Goal: Task Accomplishment & Management: Complete application form

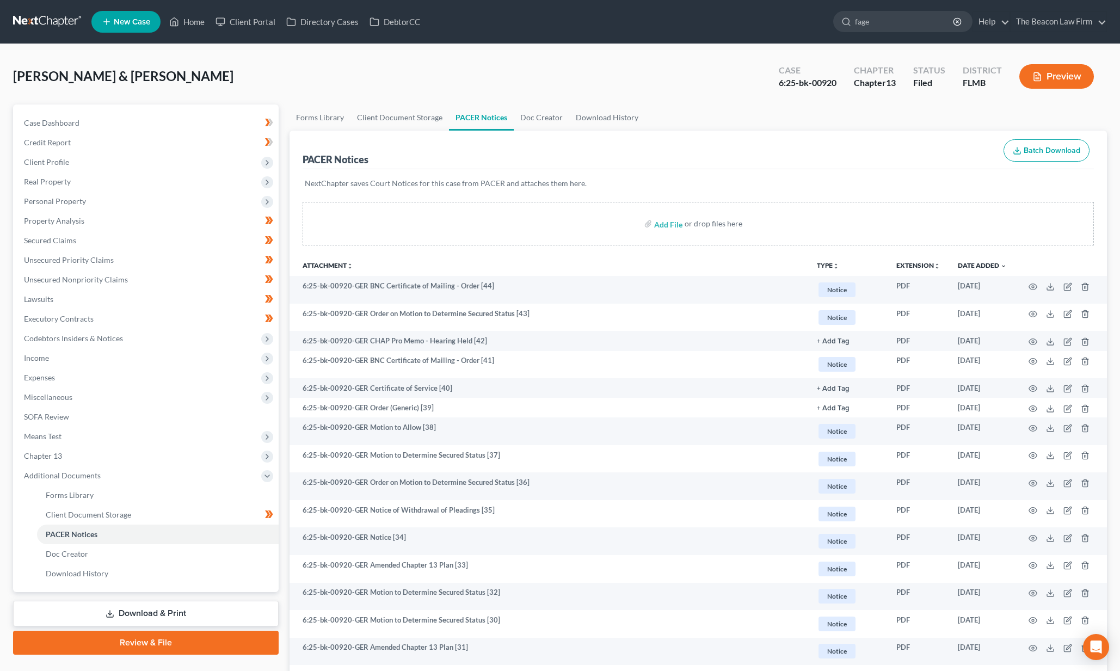
type input "[PERSON_NAME]"
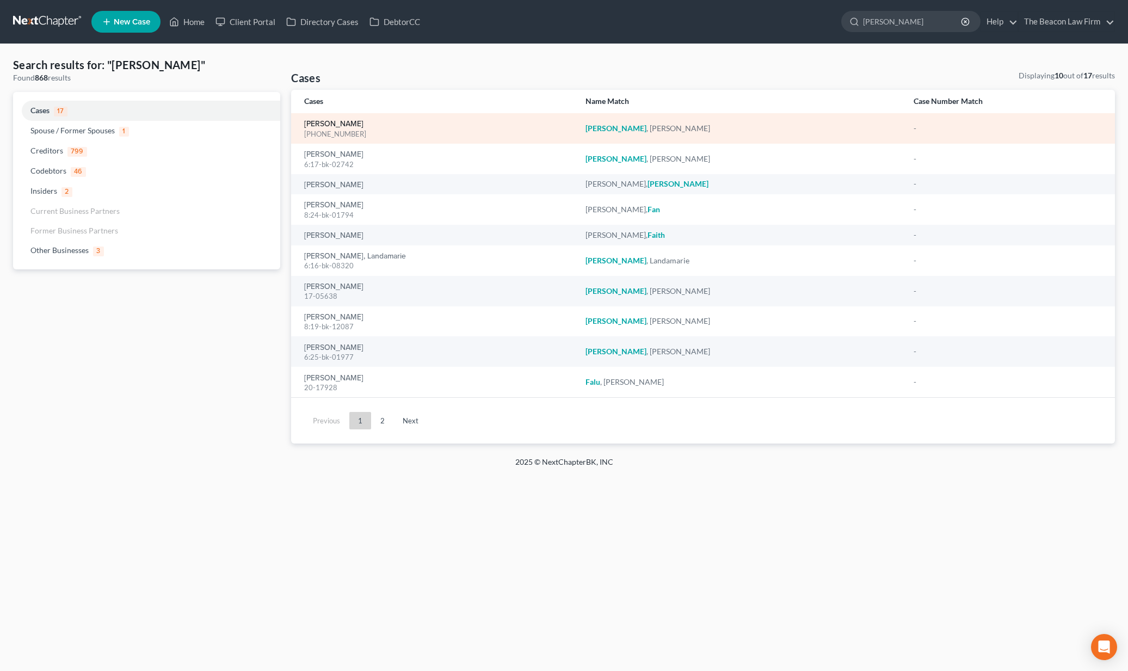
click at [333, 126] on link "[PERSON_NAME]" at bounding box center [333, 124] width 59 height 8
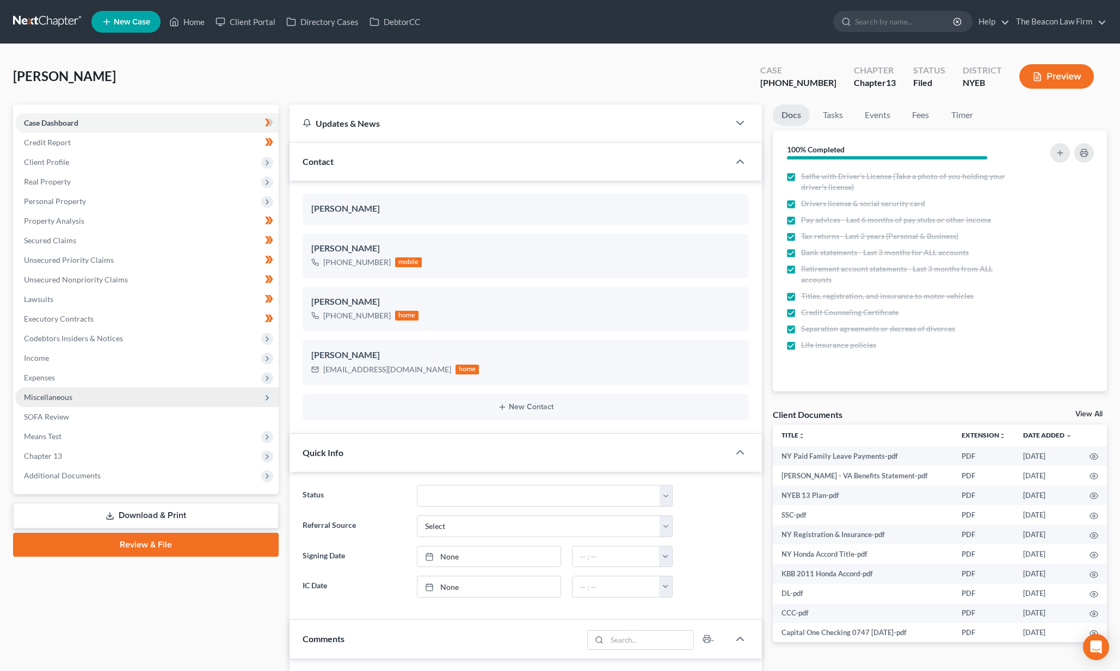
scroll to position [272, 0]
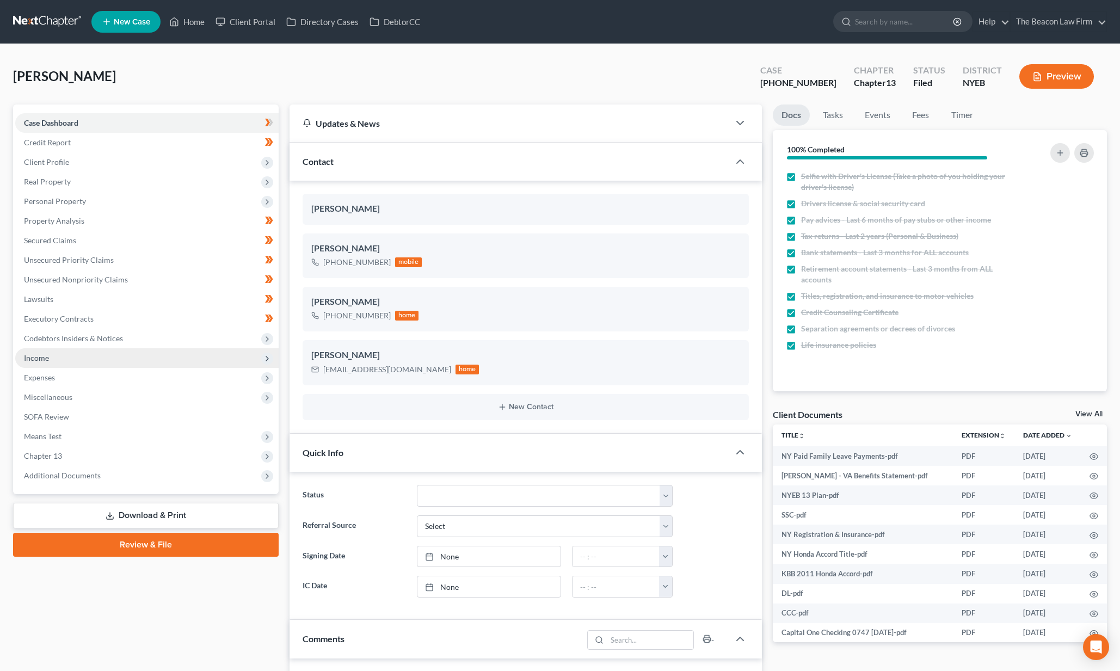
click at [130, 358] on span "Income" at bounding box center [146, 358] width 263 height 20
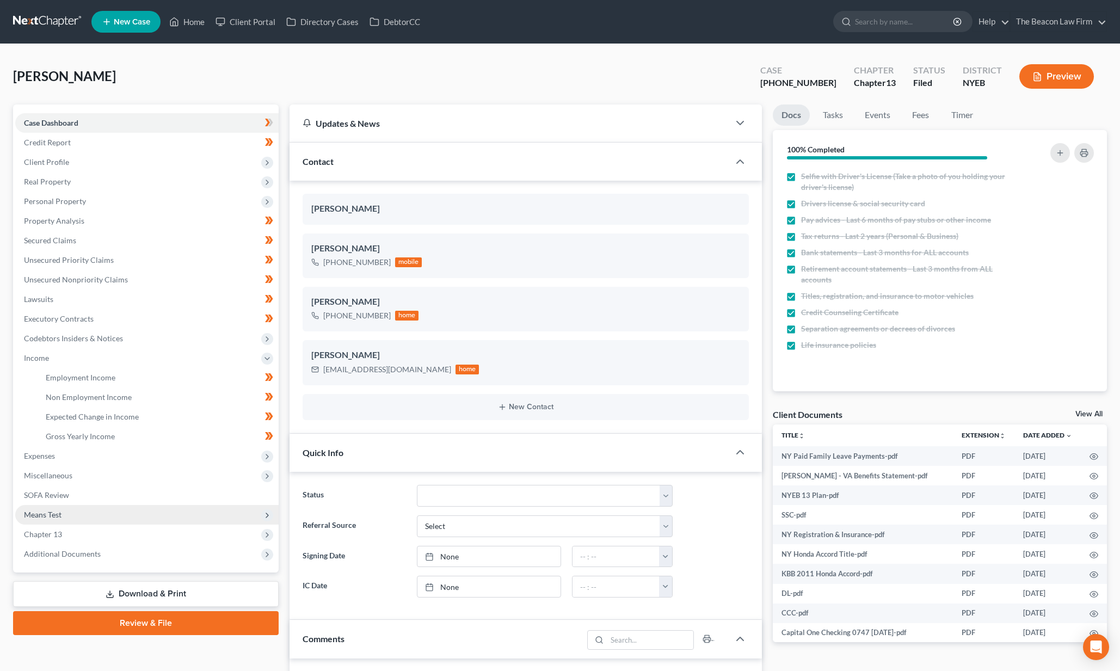
click at [49, 513] on span "Means Test" at bounding box center [43, 514] width 38 height 9
click at [51, 517] on span "Calculation and Presumption" at bounding box center [95, 514] width 99 height 9
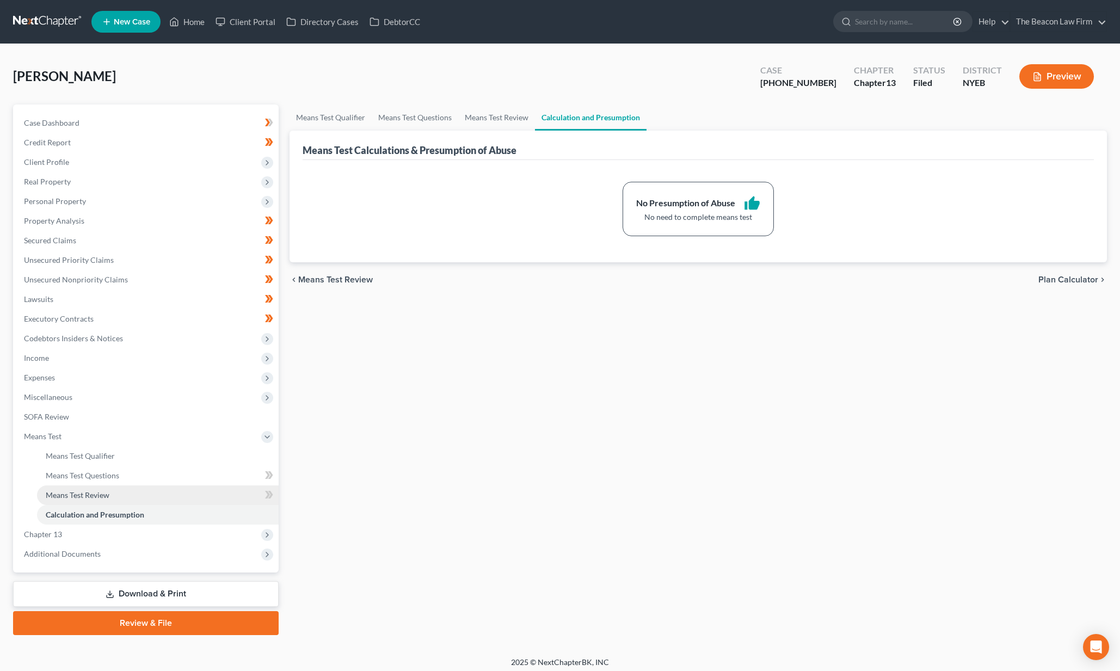
click at [65, 495] on span "Means Test Review" at bounding box center [78, 494] width 64 height 9
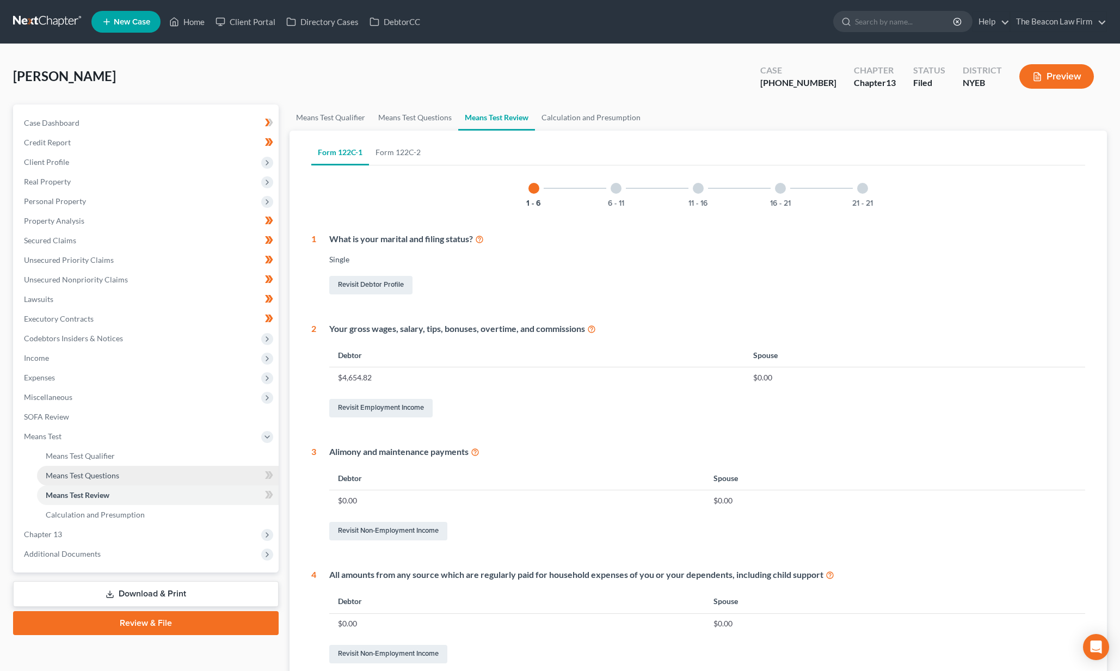
click at [70, 477] on span "Means Test Questions" at bounding box center [82, 475] width 73 height 9
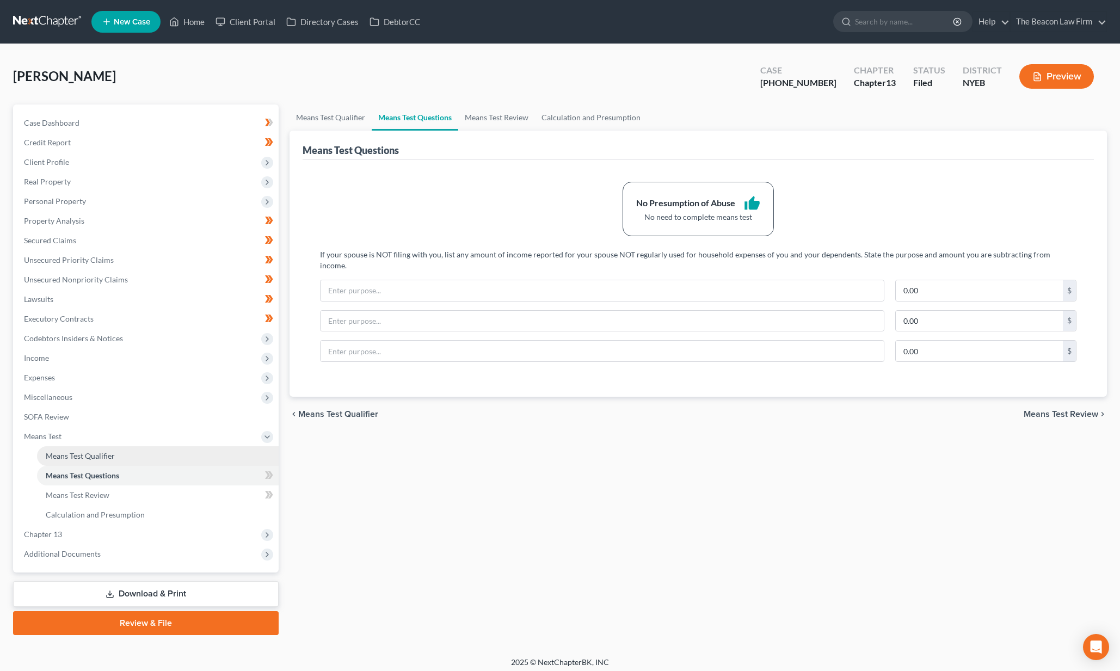
click at [79, 451] on span "Means Test Qualifier" at bounding box center [80, 455] width 69 height 9
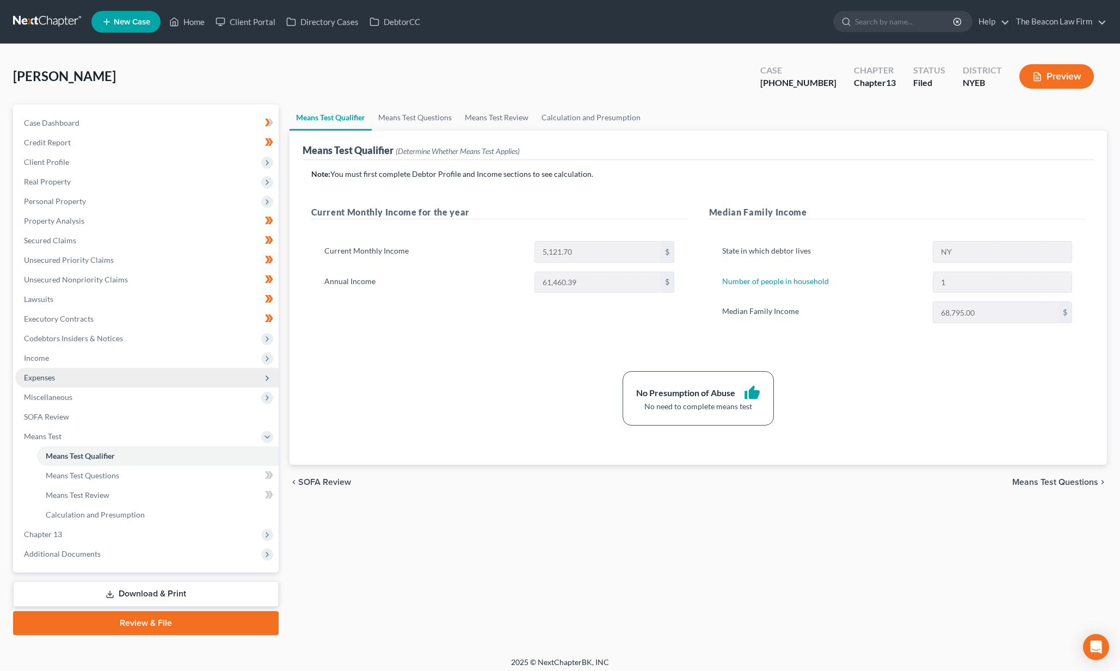
click at [72, 378] on span "Expenses" at bounding box center [146, 378] width 263 height 20
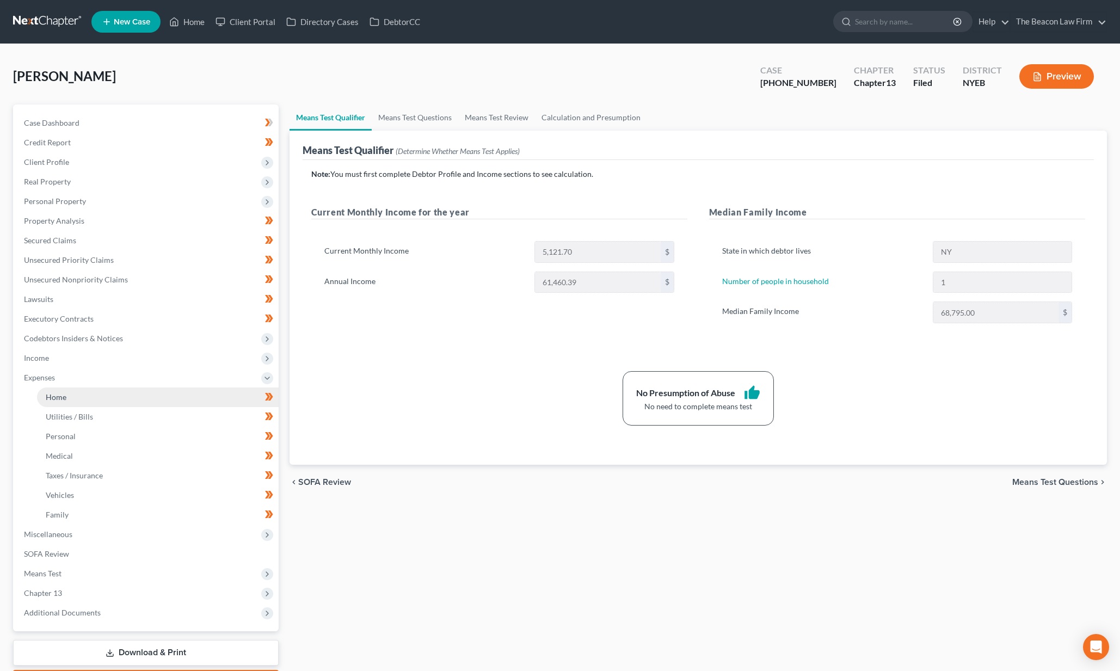
click at [66, 400] on link "Home" at bounding box center [158, 398] width 242 height 20
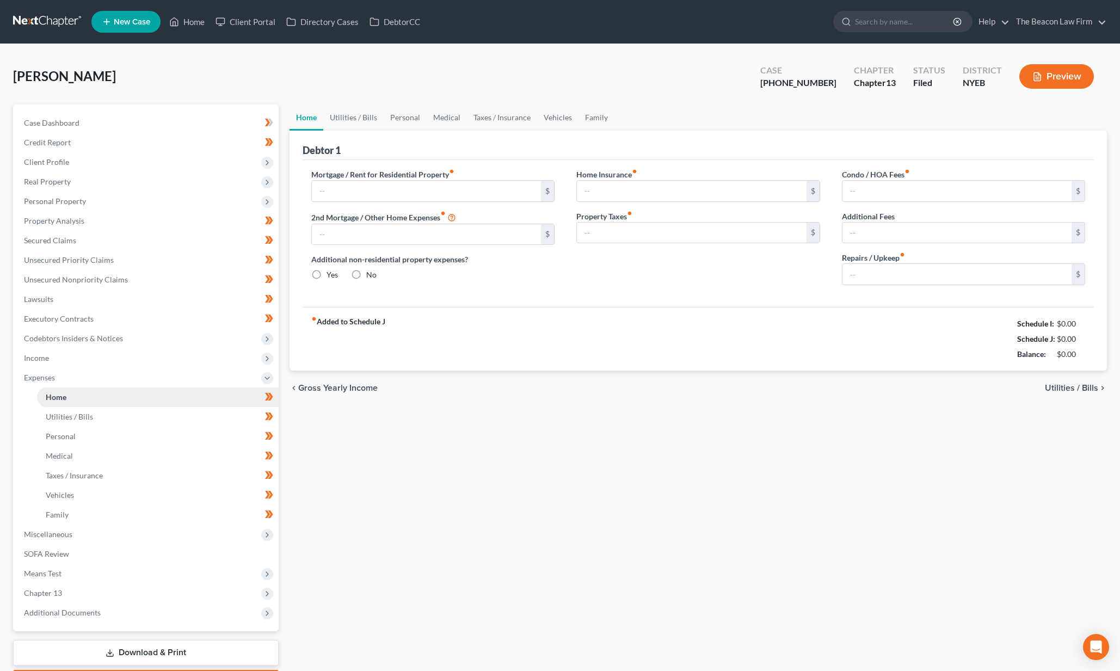
type input "480.00"
type input "0.00"
radio input "true"
type input "0.00"
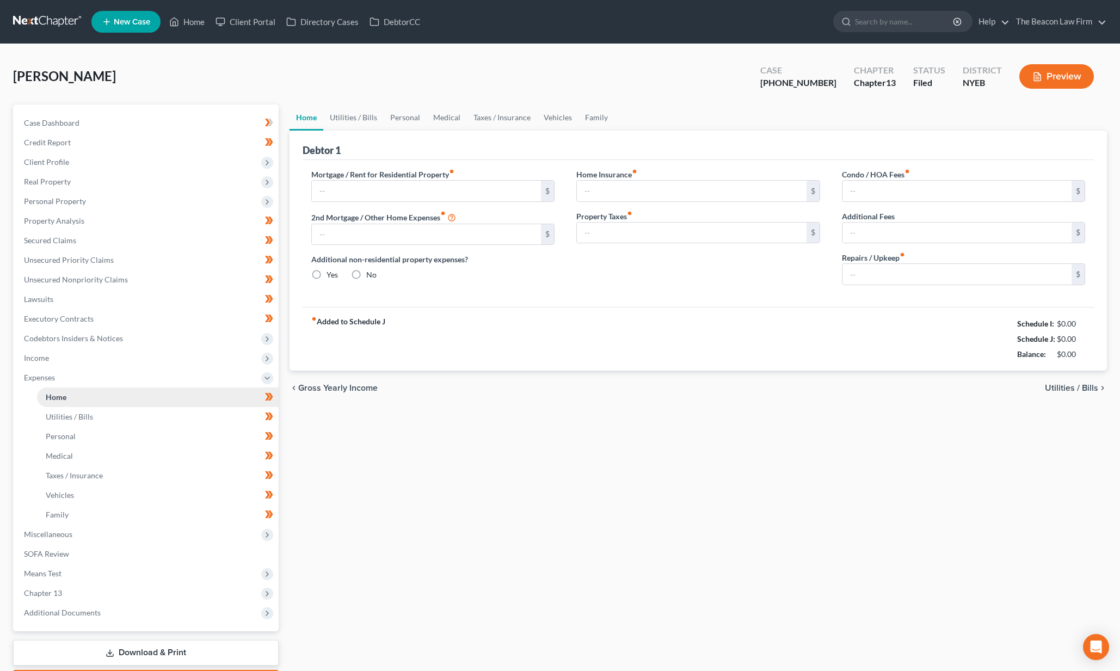
type input "0.00"
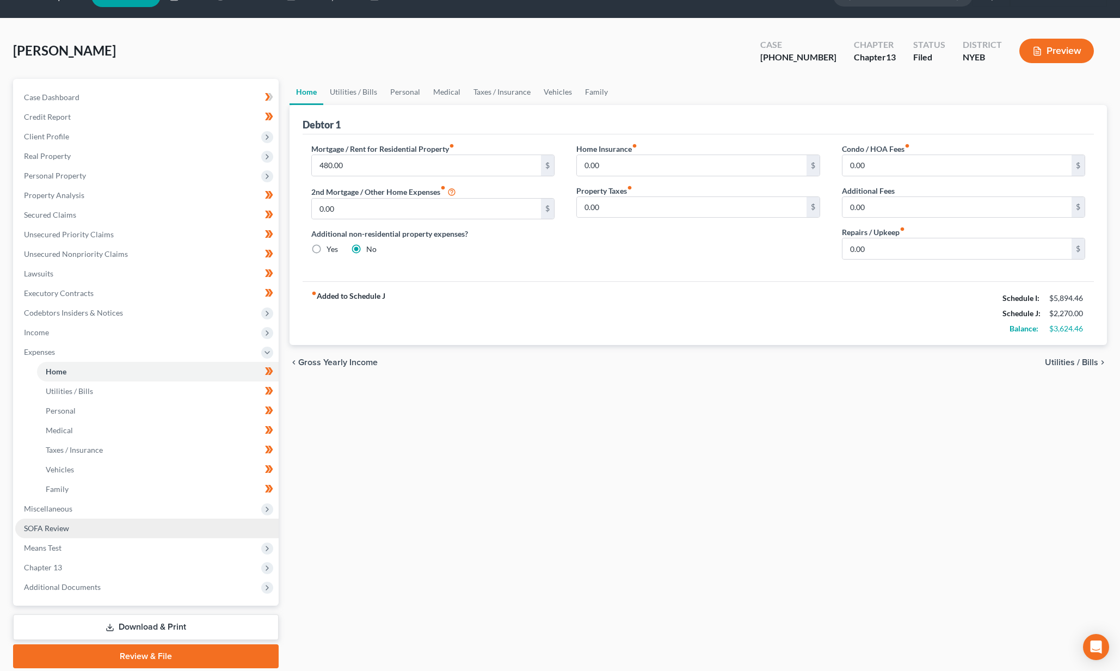
scroll to position [64, 0]
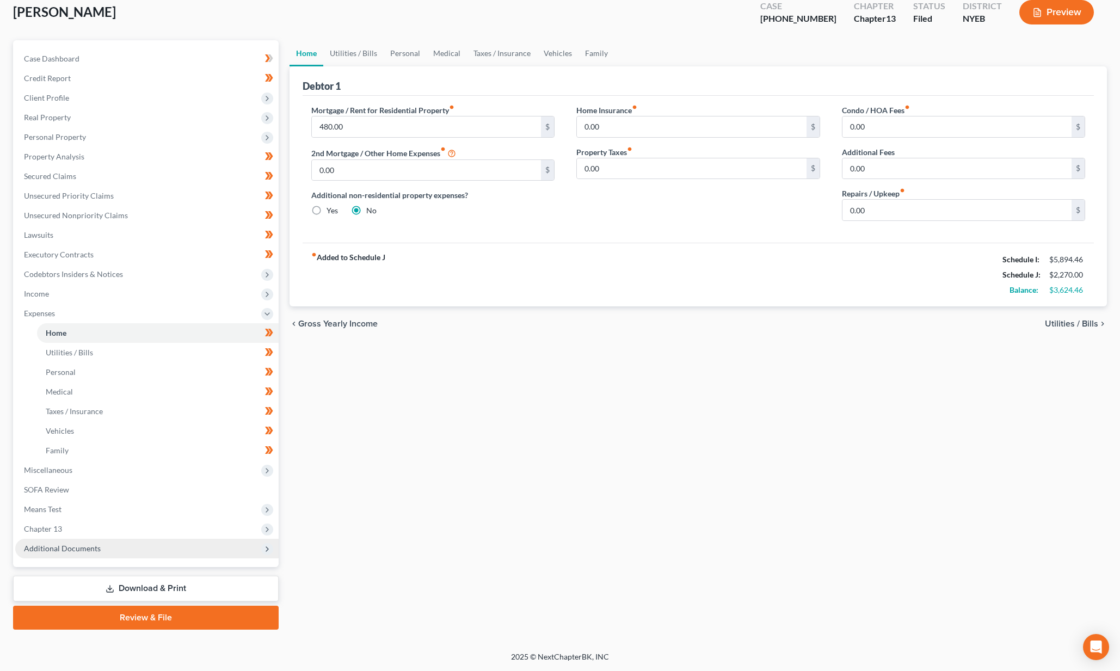
click at [116, 552] on span "Additional Documents" at bounding box center [146, 549] width 263 height 20
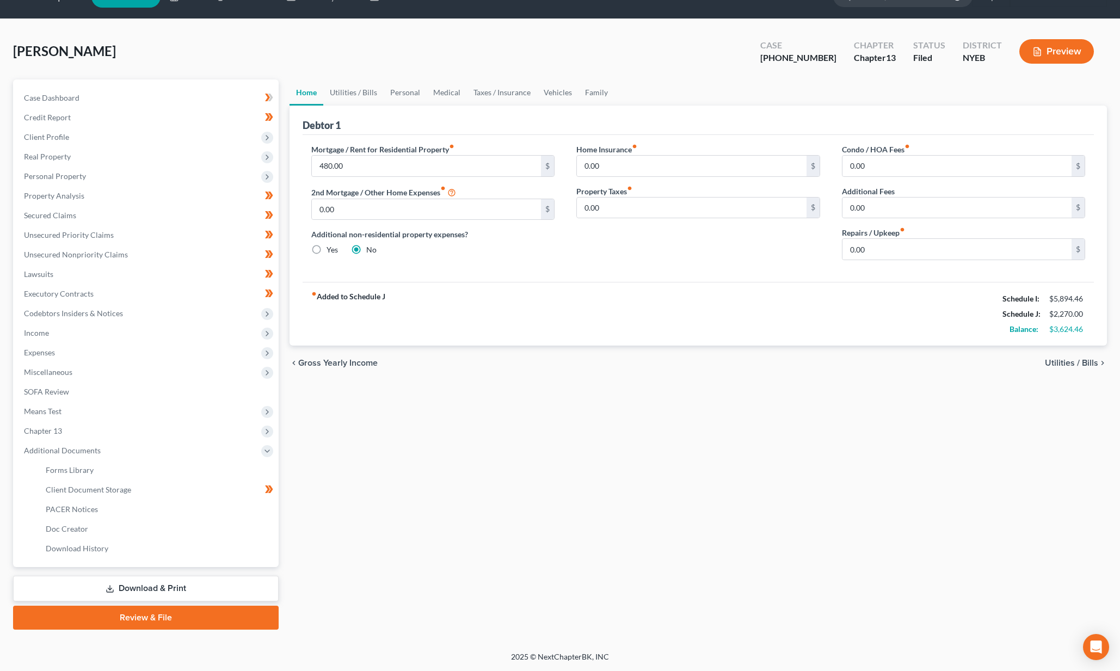
scroll to position [25, 0]
click at [105, 490] on span "Client Document Storage" at bounding box center [88, 489] width 85 height 9
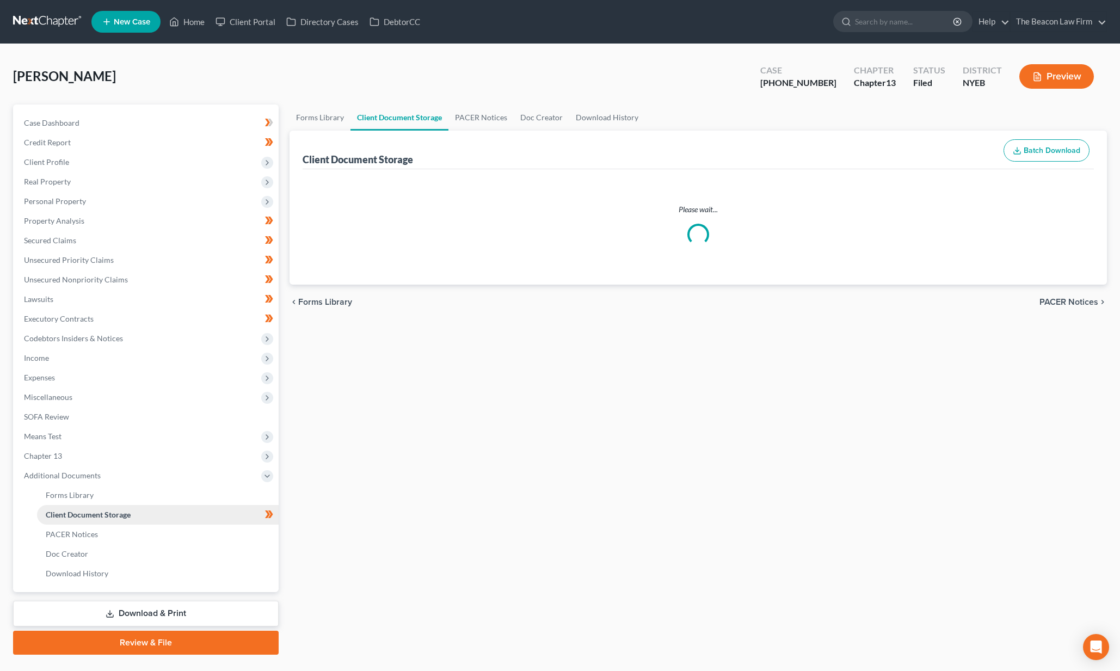
select select "1"
select select "3"
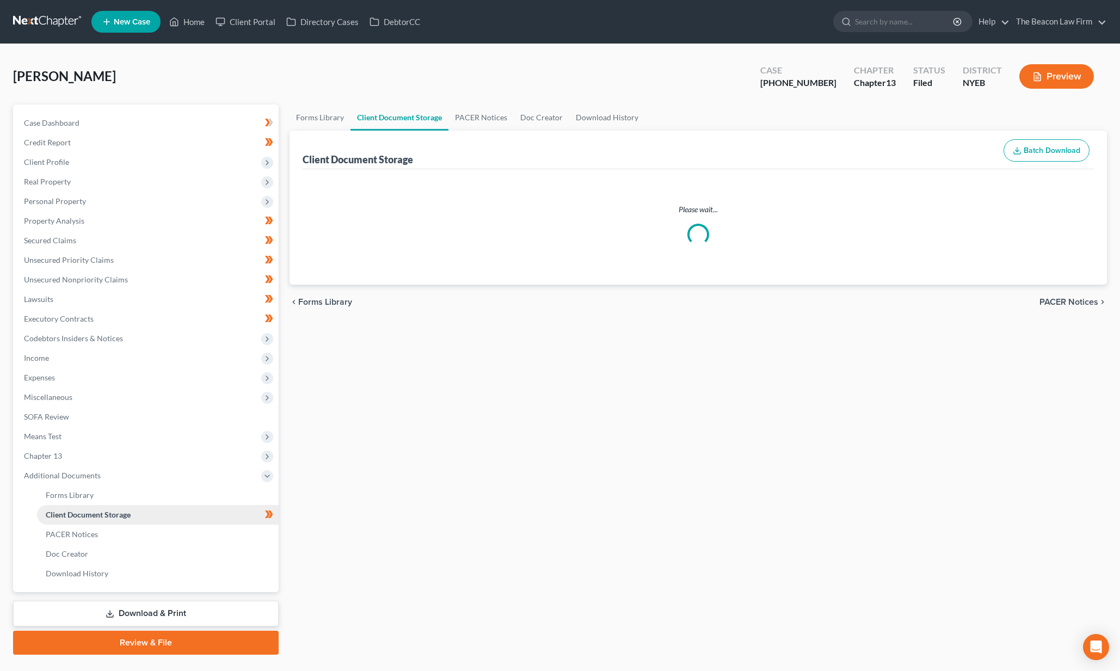
select select "3"
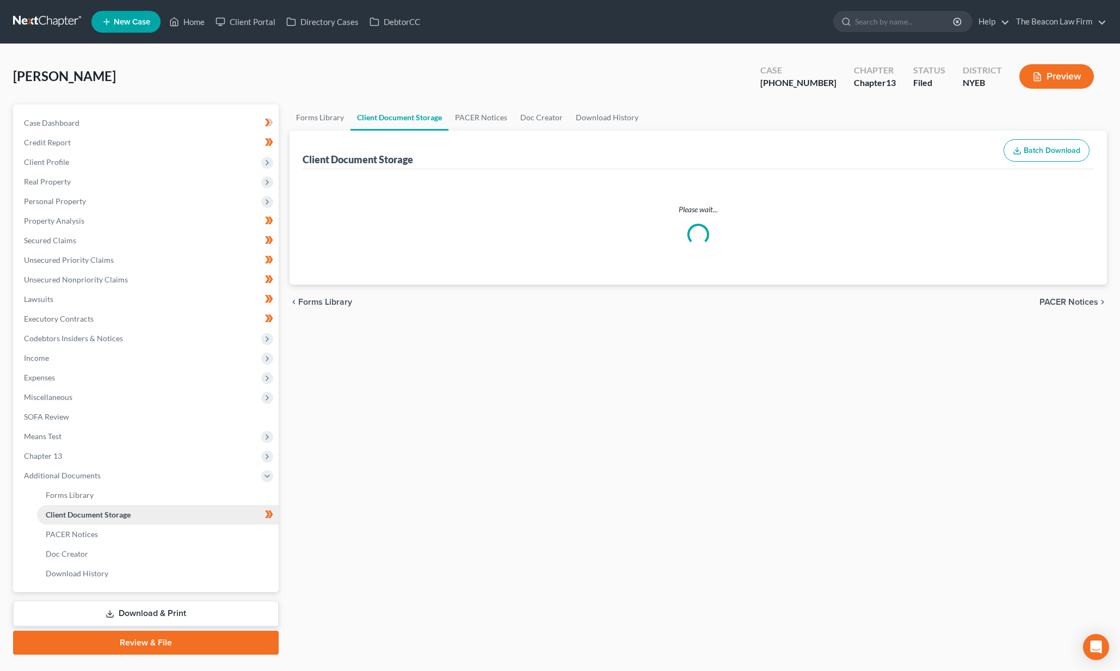
select select "0"
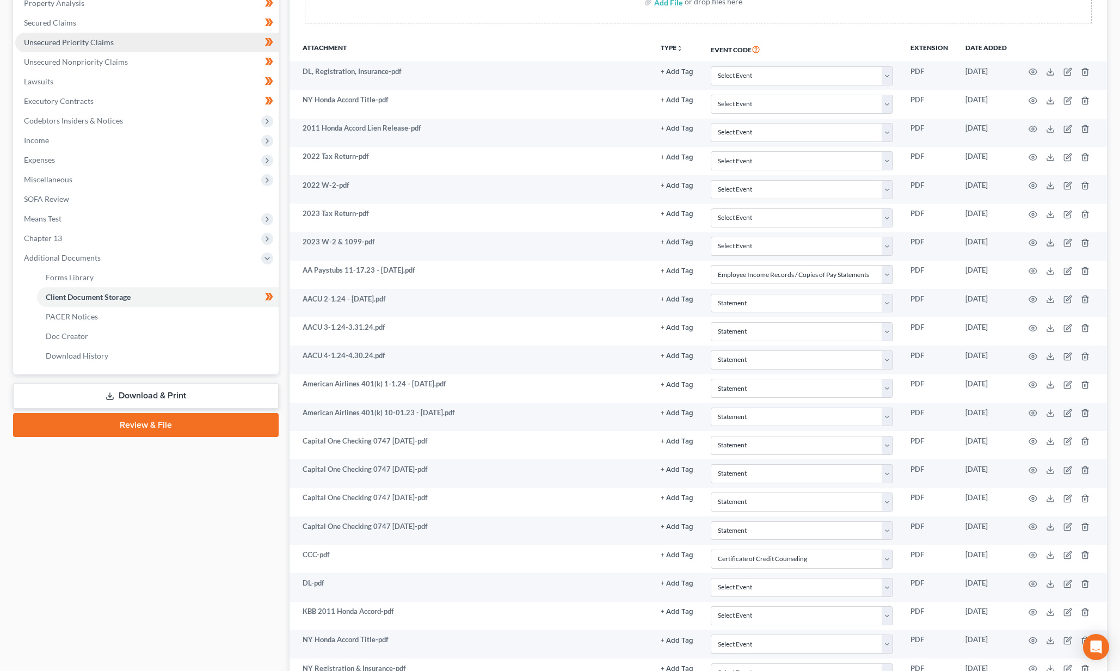
scroll to position [146, 0]
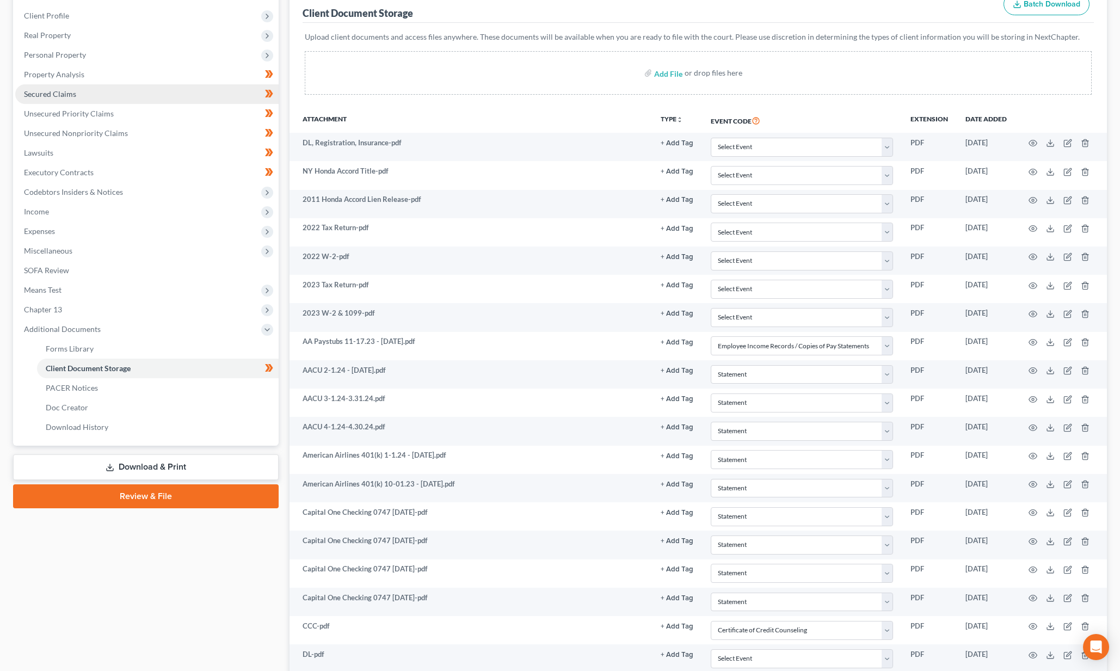
click at [112, 85] on link "Secured Claims" at bounding box center [146, 94] width 263 height 20
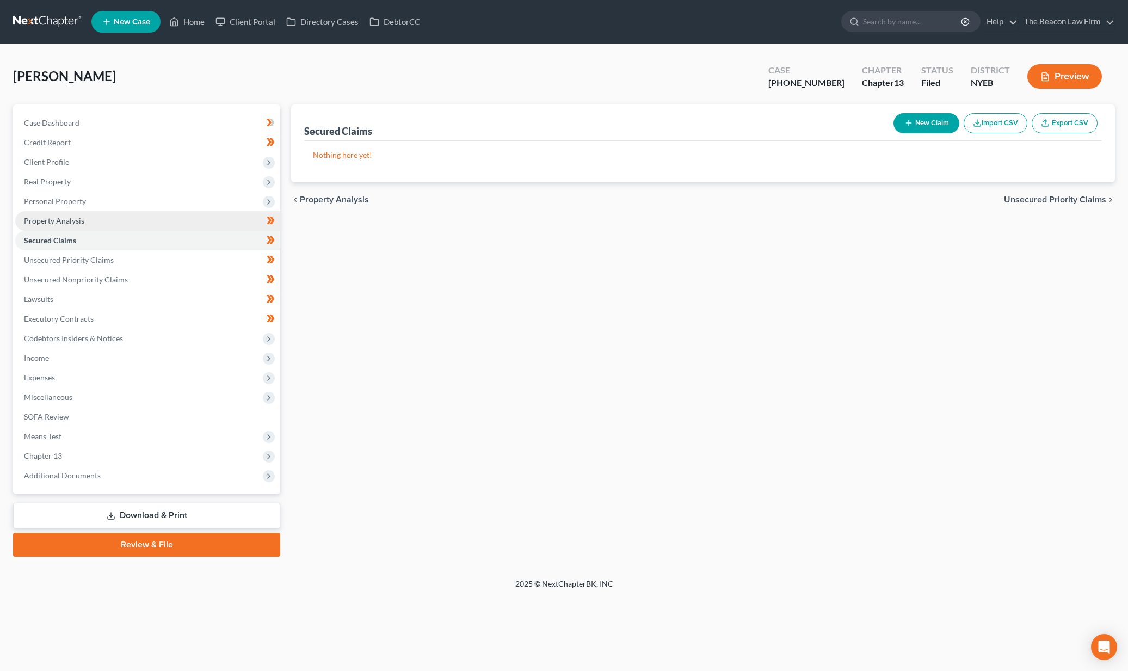
click at [95, 215] on link "Property Analysis" at bounding box center [147, 221] width 265 height 20
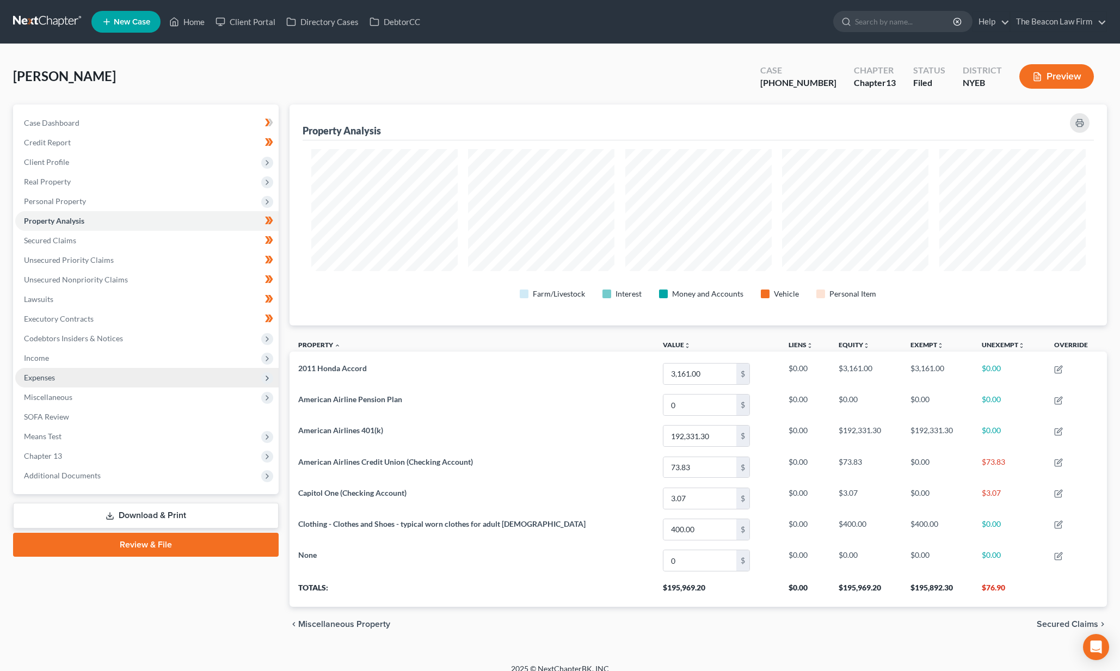
scroll to position [12, 0]
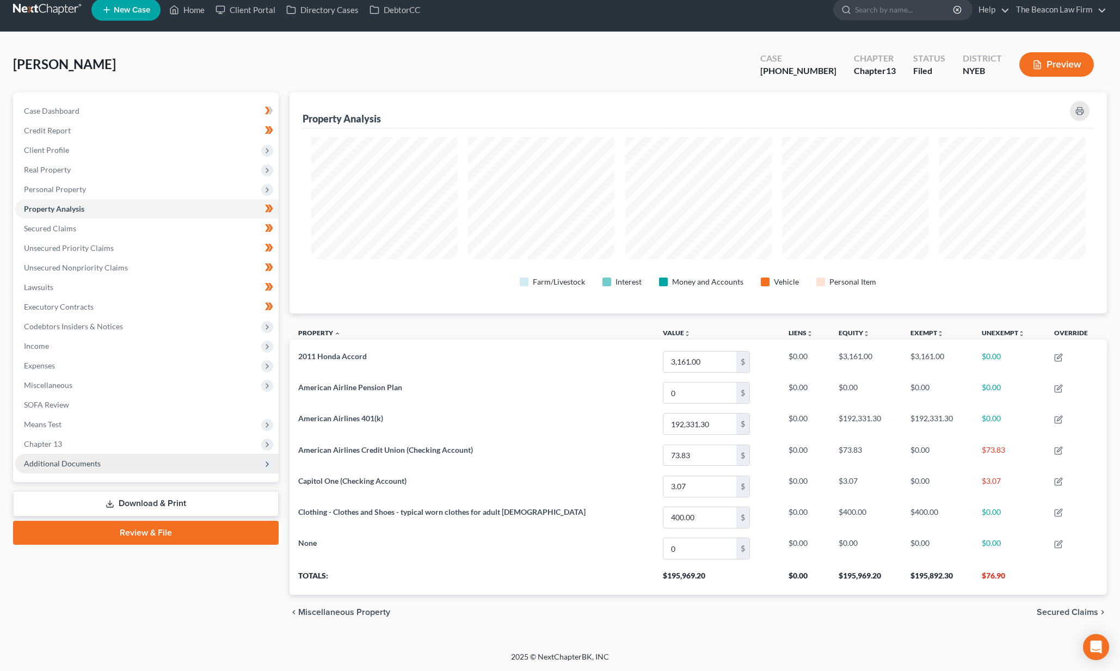
click at [114, 464] on span "Additional Documents" at bounding box center [146, 464] width 263 height 20
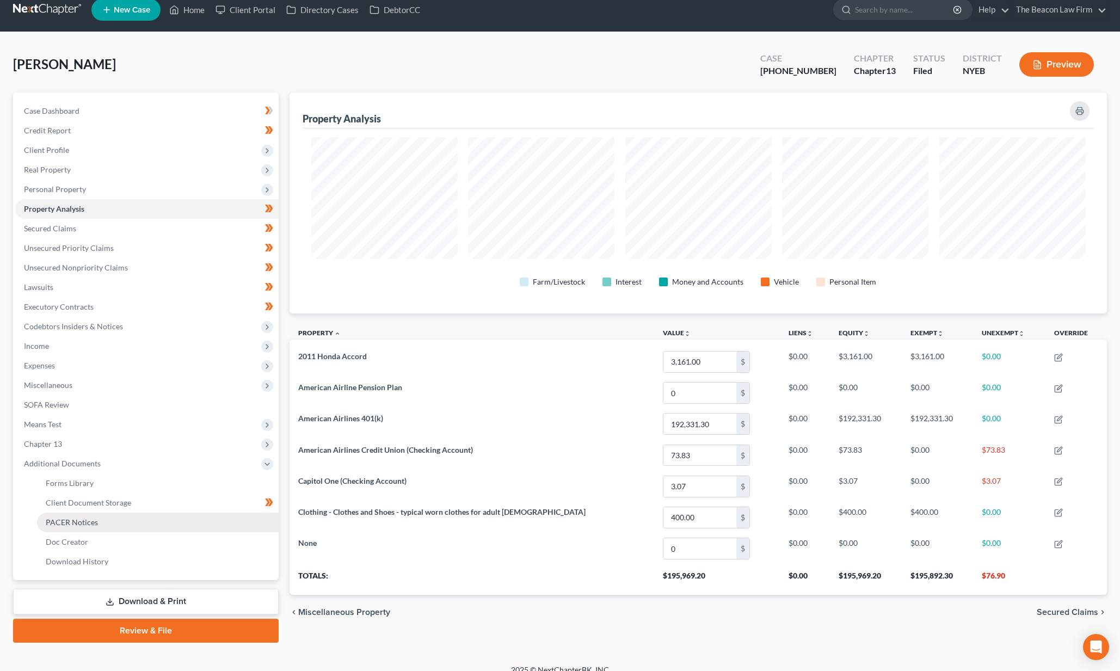
click at [99, 526] on link "PACER Notices" at bounding box center [158, 523] width 242 height 20
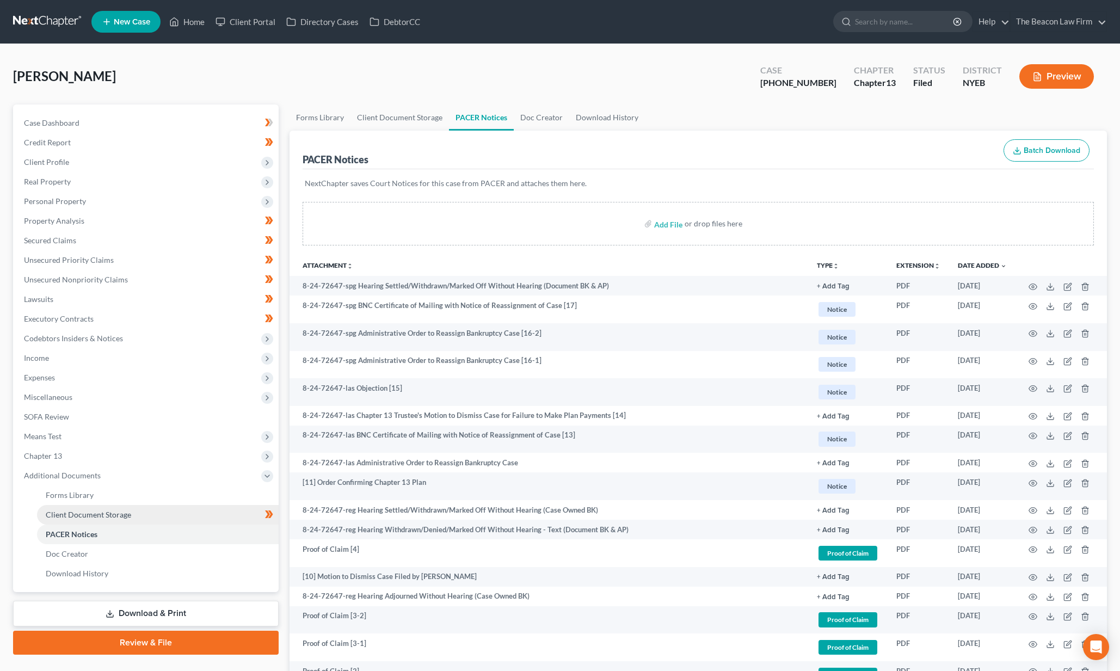
click at [130, 517] on span "Client Document Storage" at bounding box center [88, 514] width 85 height 9
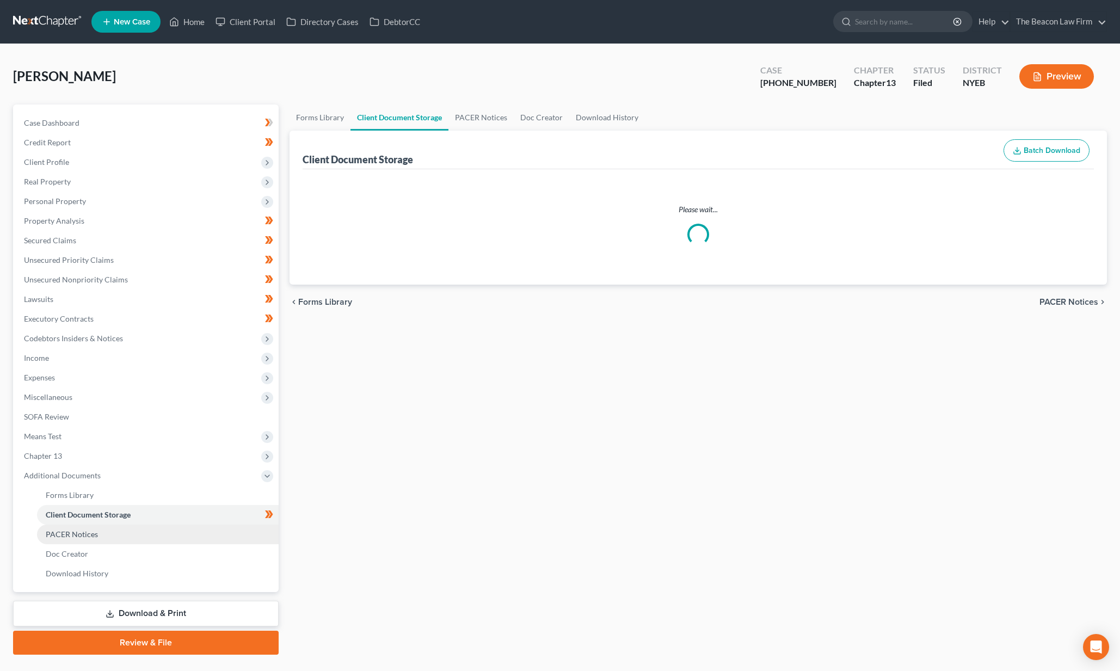
select select "1"
select select "3"
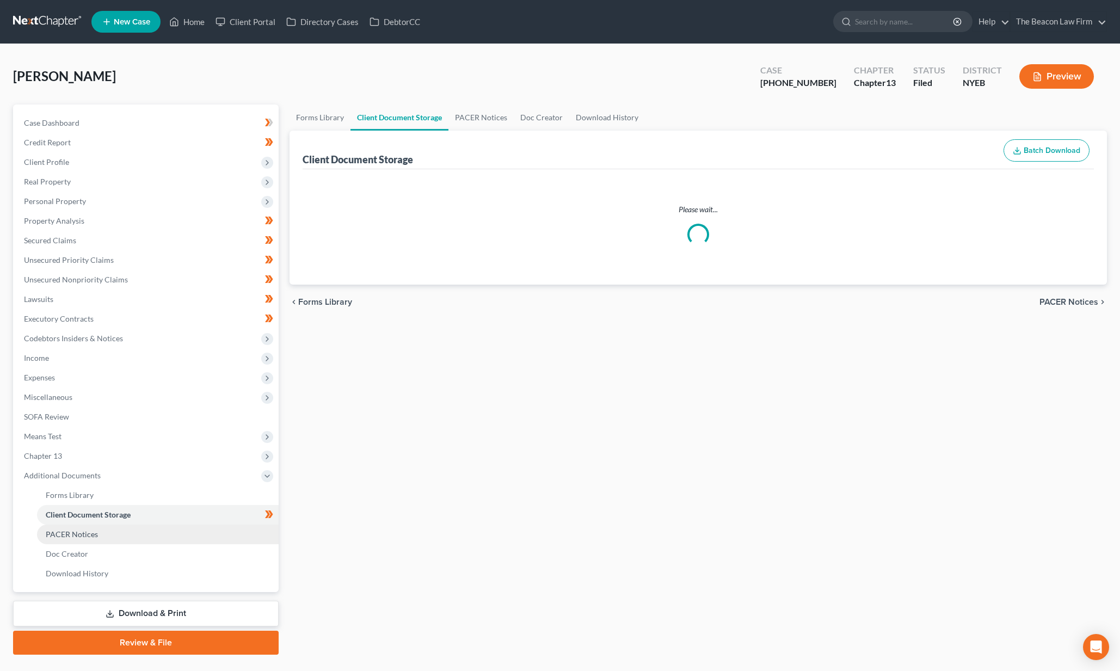
select select "3"
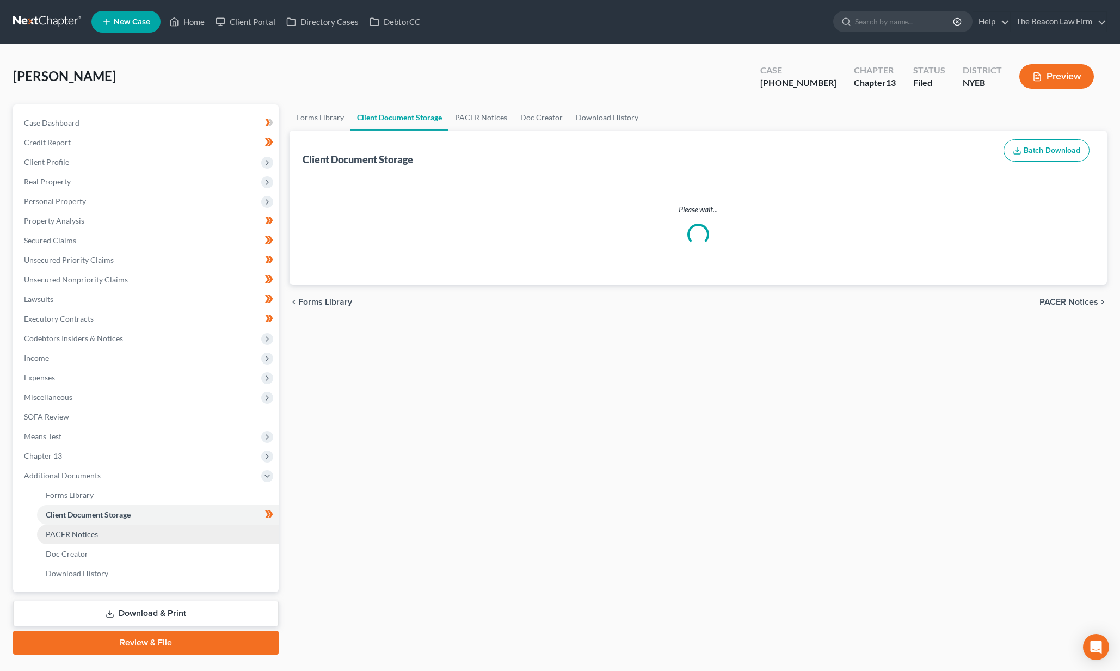
select select "0"
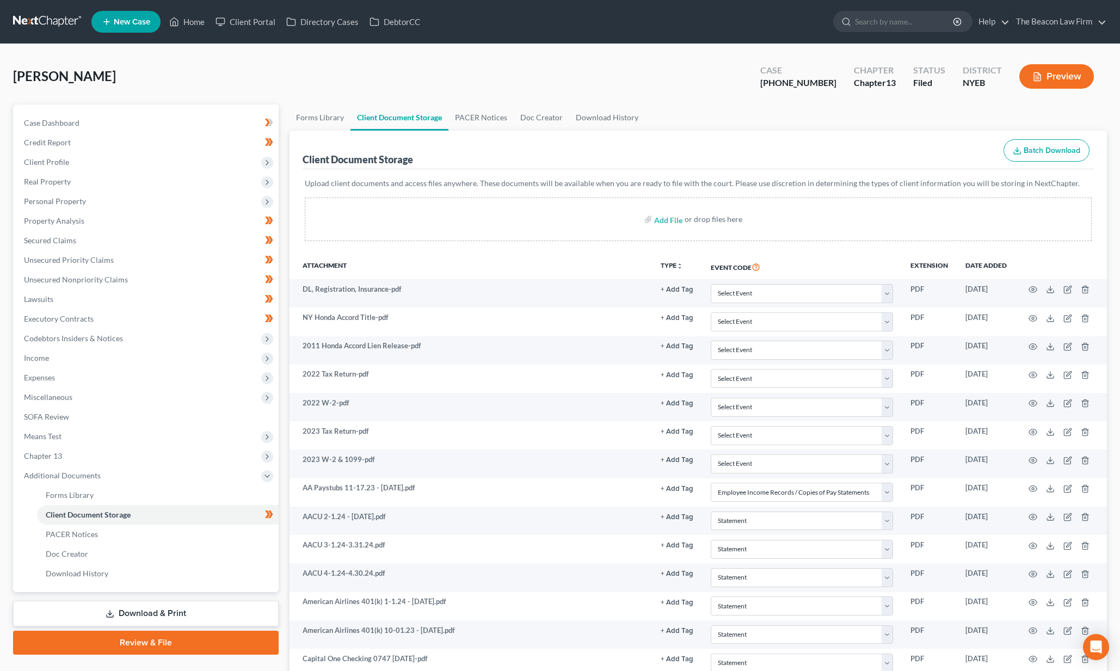
click at [53, 22] on link at bounding box center [48, 22] width 70 height 20
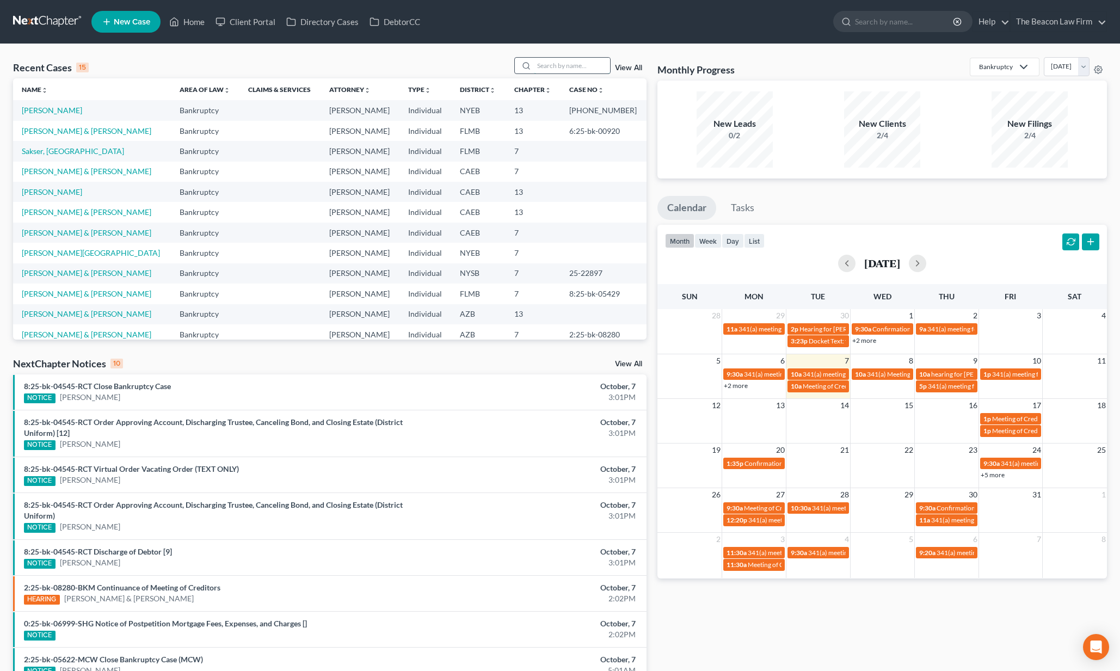
click at [580, 61] on input "search" at bounding box center [572, 66] width 76 height 16
type input "shavonne miller"
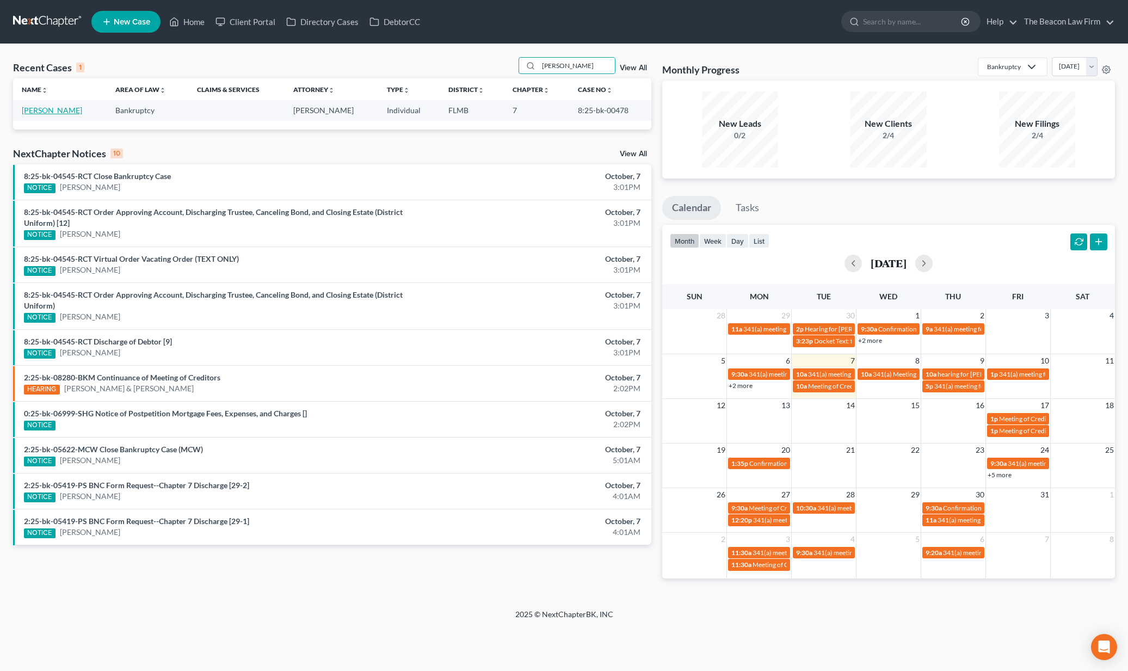
click at [40, 113] on link "Miller, Shavonne" at bounding box center [52, 110] width 60 height 9
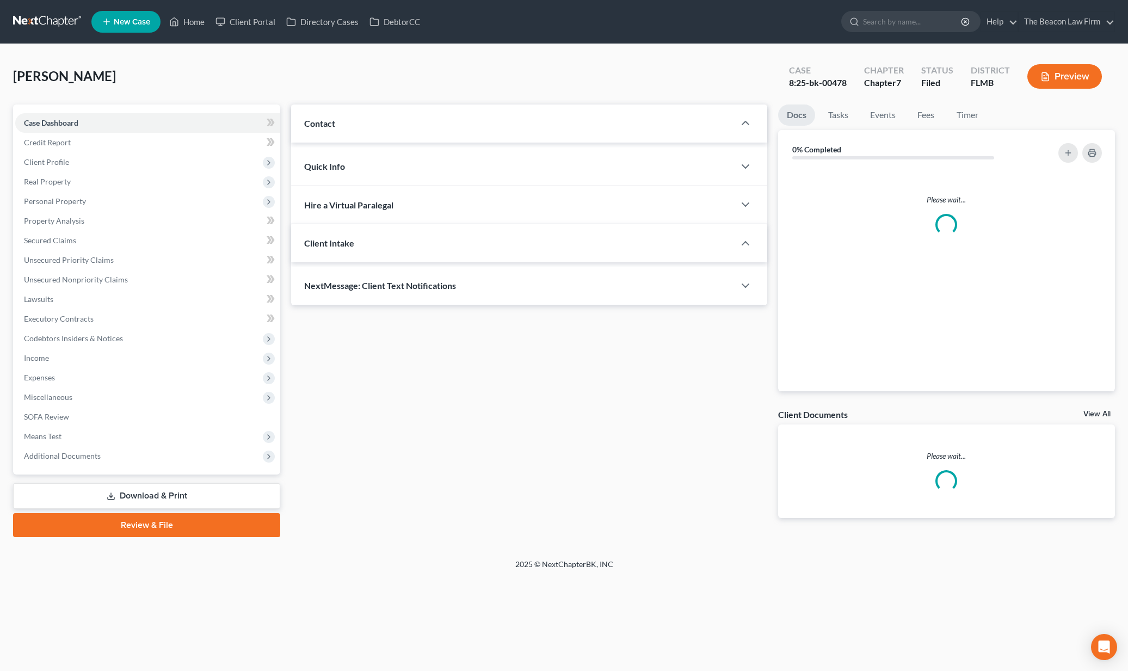
click at [42, 111] on div "Case Dashboard Payments Invoices Payments Payments Credit Report Client Profile…" at bounding box center [146, 290] width 267 height 370
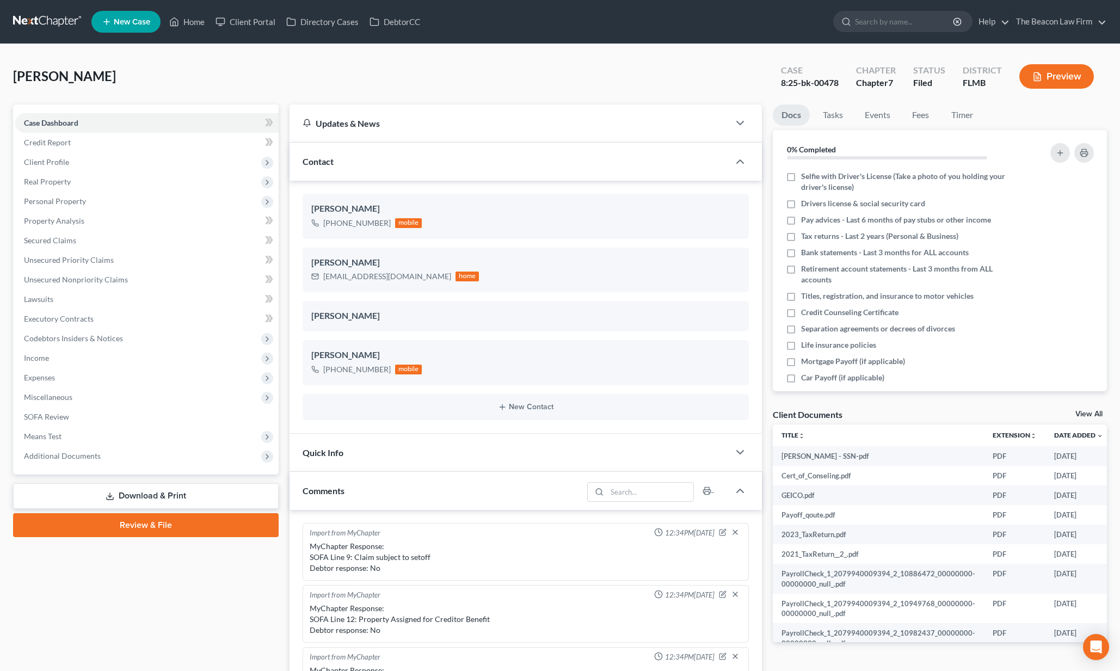
scroll to position [234, 0]
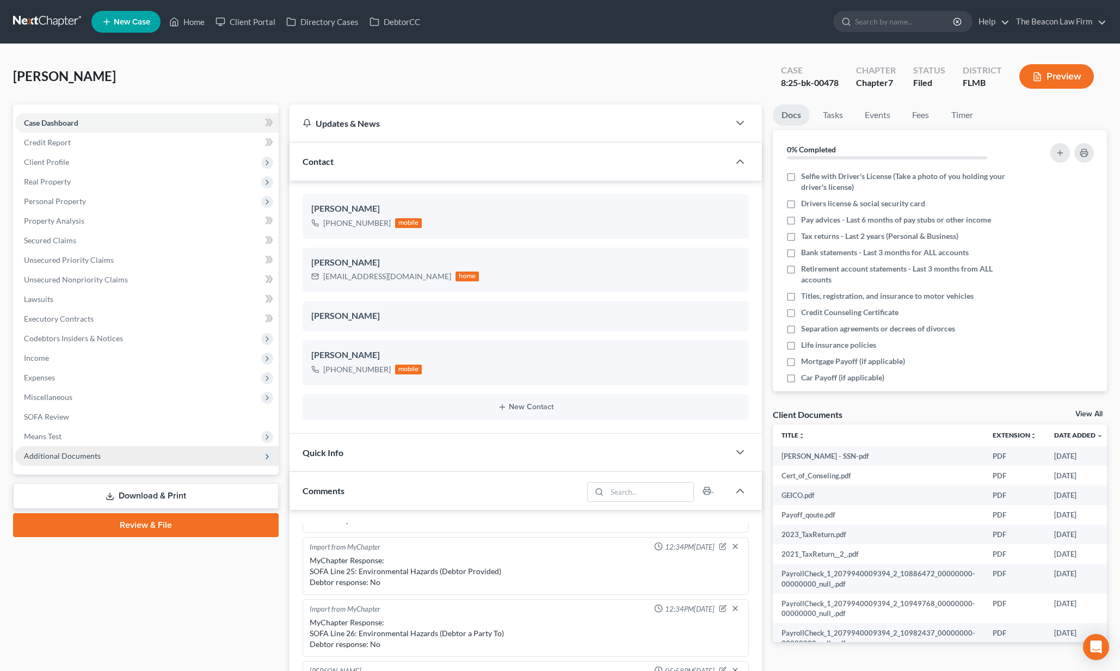
click at [158, 462] on span "Additional Documents" at bounding box center [146, 456] width 263 height 20
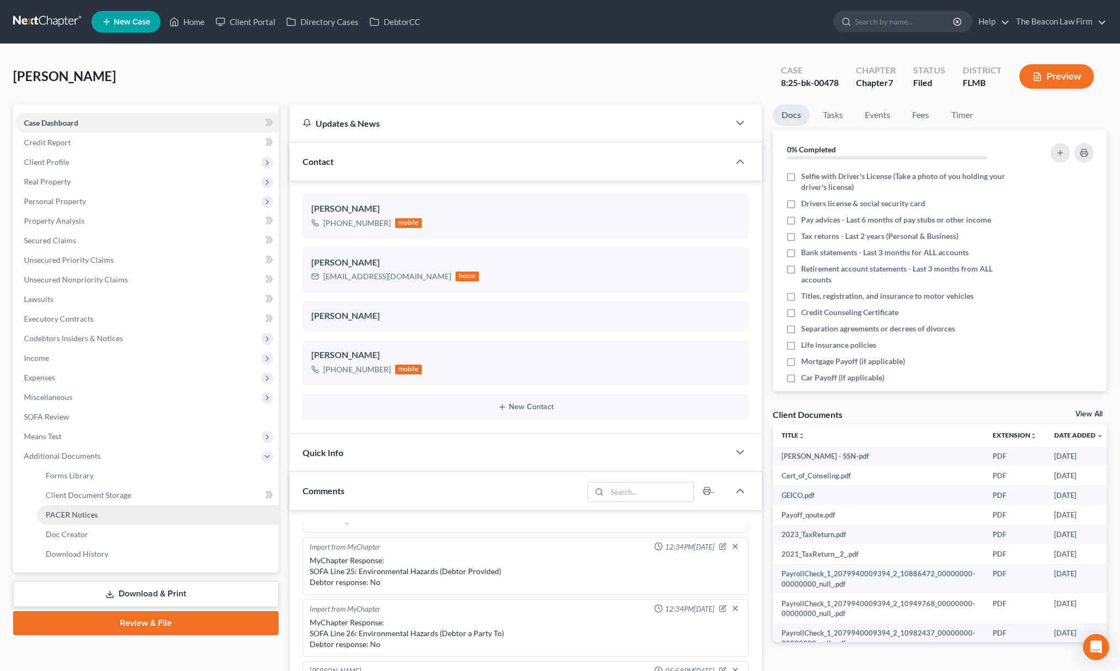
click at [126, 514] on link "PACER Notices" at bounding box center [158, 515] width 242 height 20
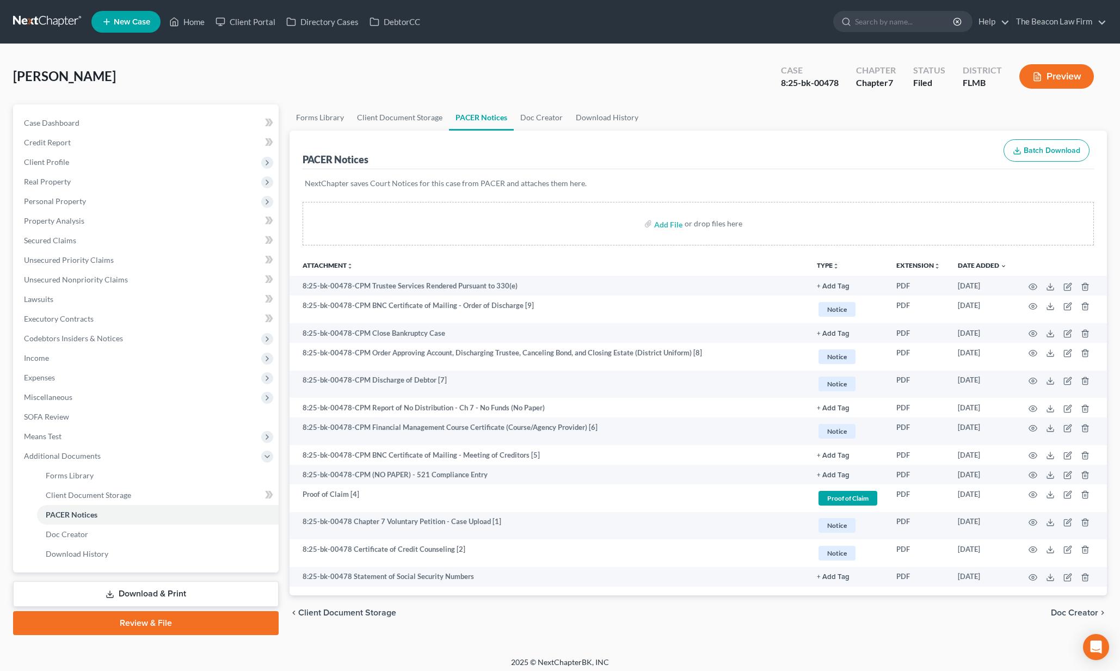
click at [67, 19] on link at bounding box center [48, 22] width 70 height 20
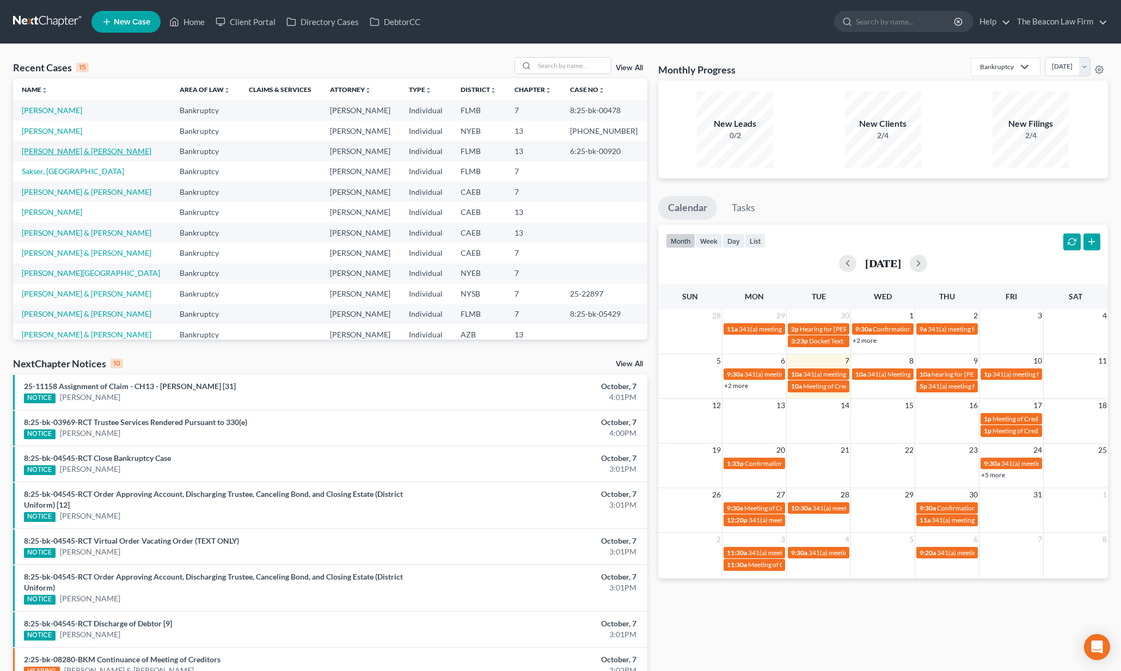
click at [42, 148] on link "[PERSON_NAME] & [PERSON_NAME]" at bounding box center [87, 150] width 130 height 9
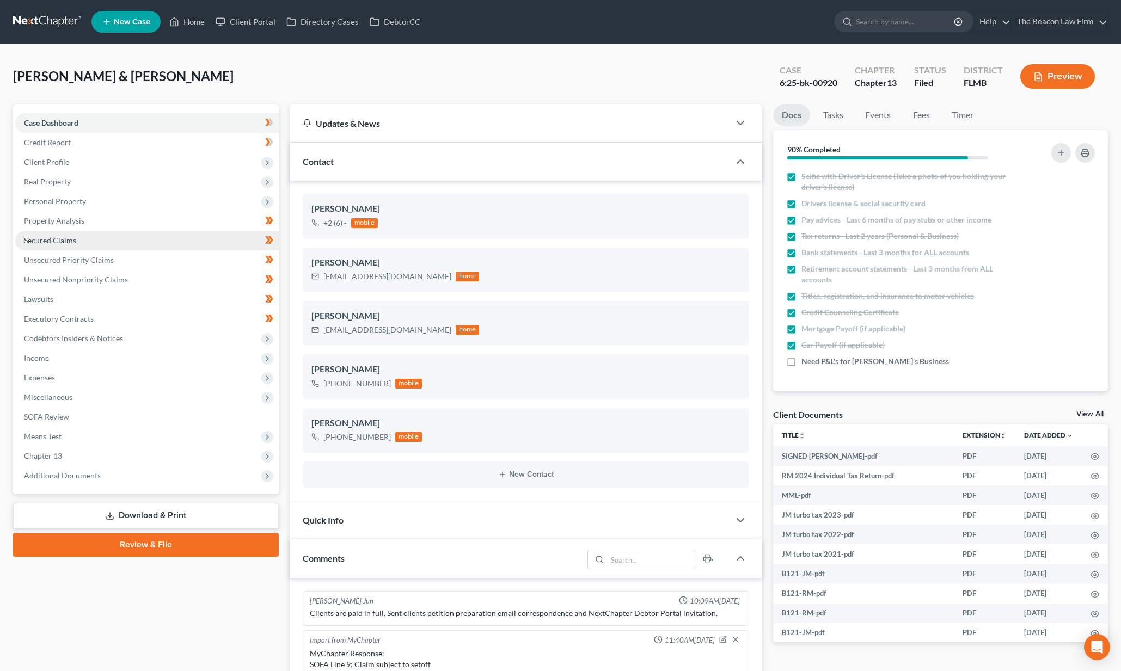
scroll to position [273, 0]
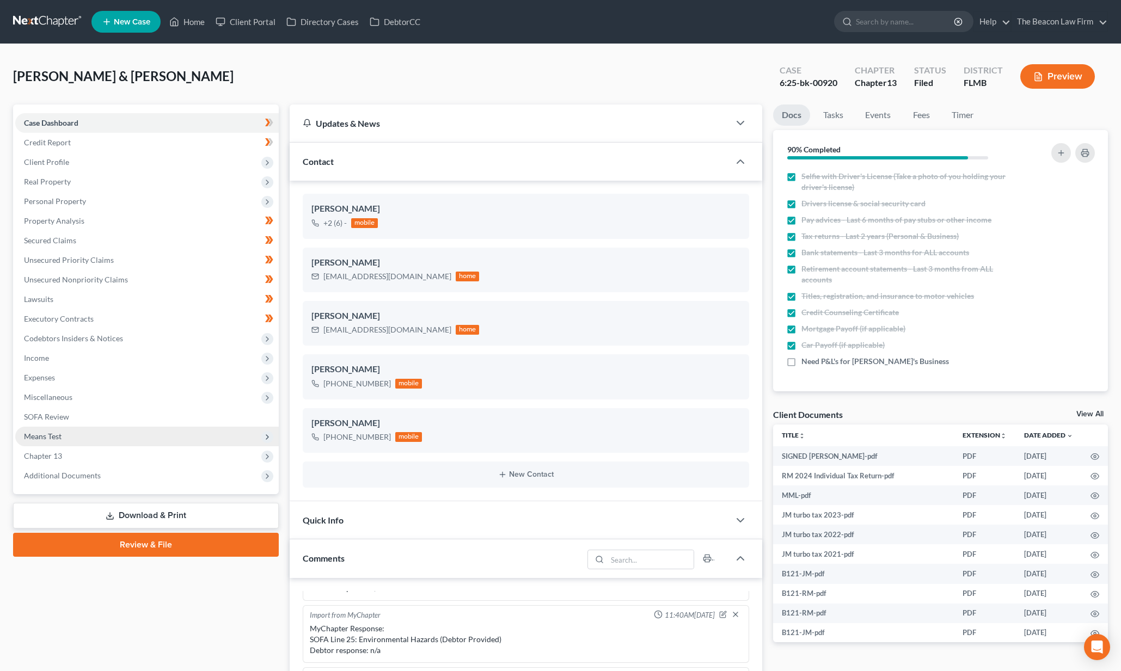
click at [49, 435] on span "Means Test" at bounding box center [43, 436] width 38 height 9
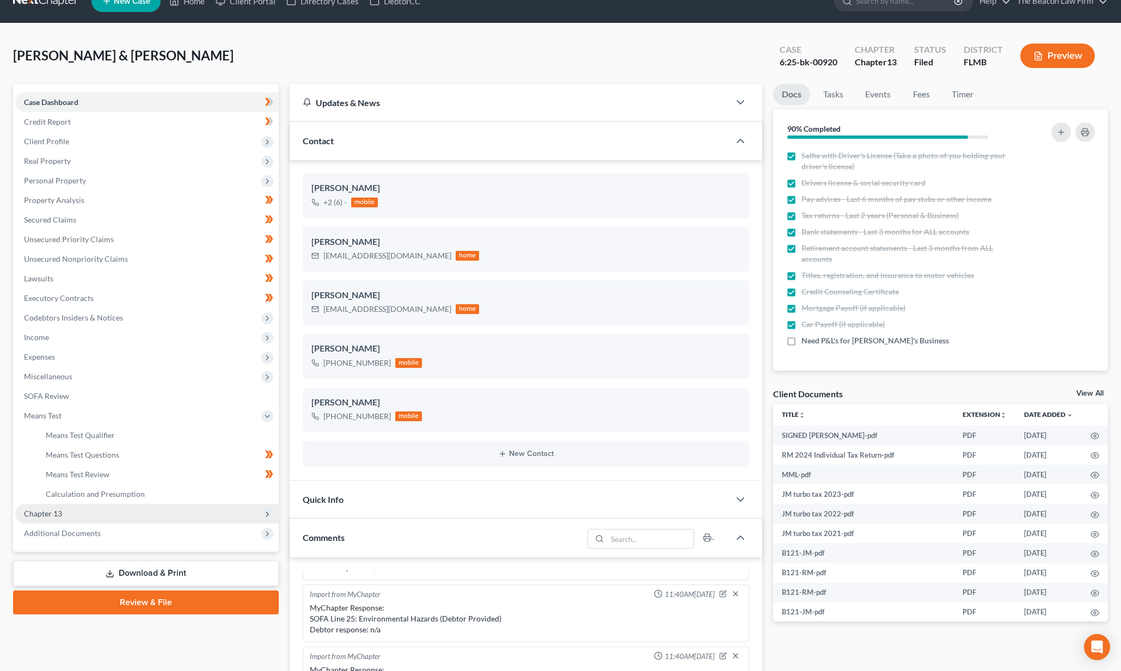
scroll to position [59, 0]
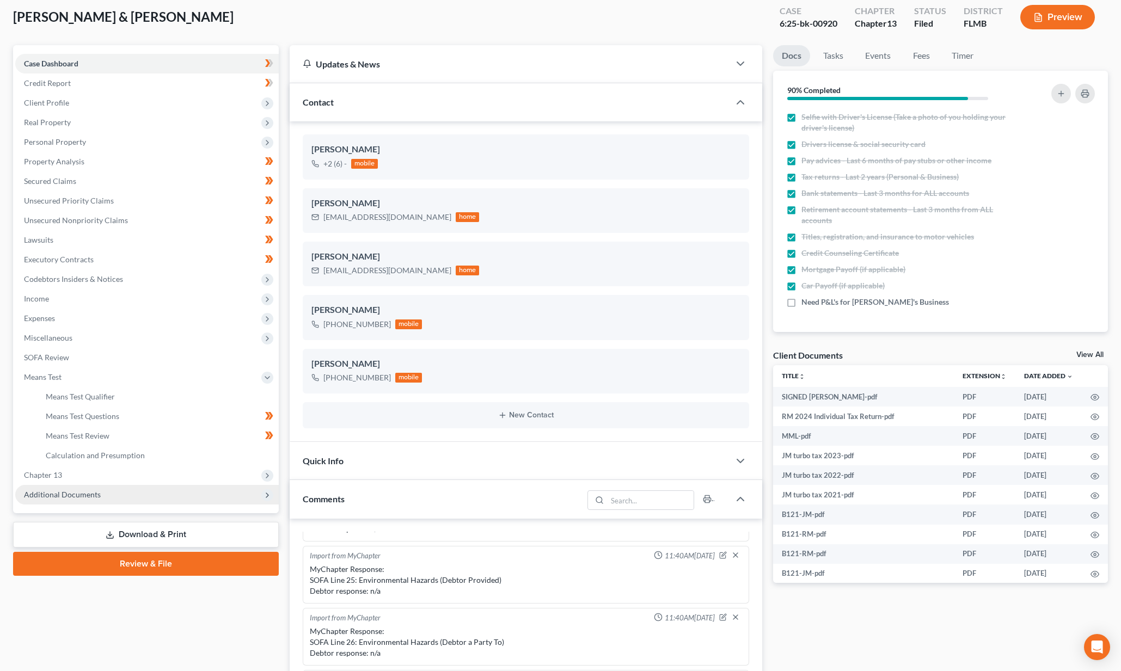
drag, startPoint x: 69, startPoint y: 494, endPoint x: 88, endPoint y: 501, distance: 20.1
click at [70, 494] on span "Additional Documents" at bounding box center [62, 494] width 77 height 9
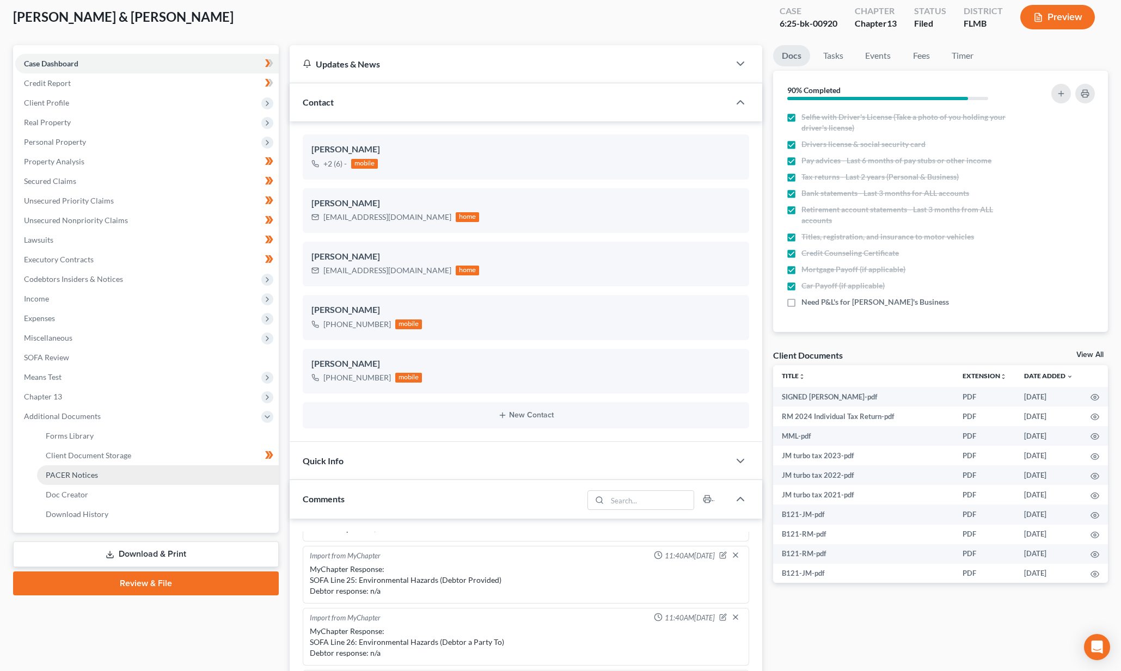
click at [73, 476] on span "PACER Notices" at bounding box center [72, 474] width 52 height 9
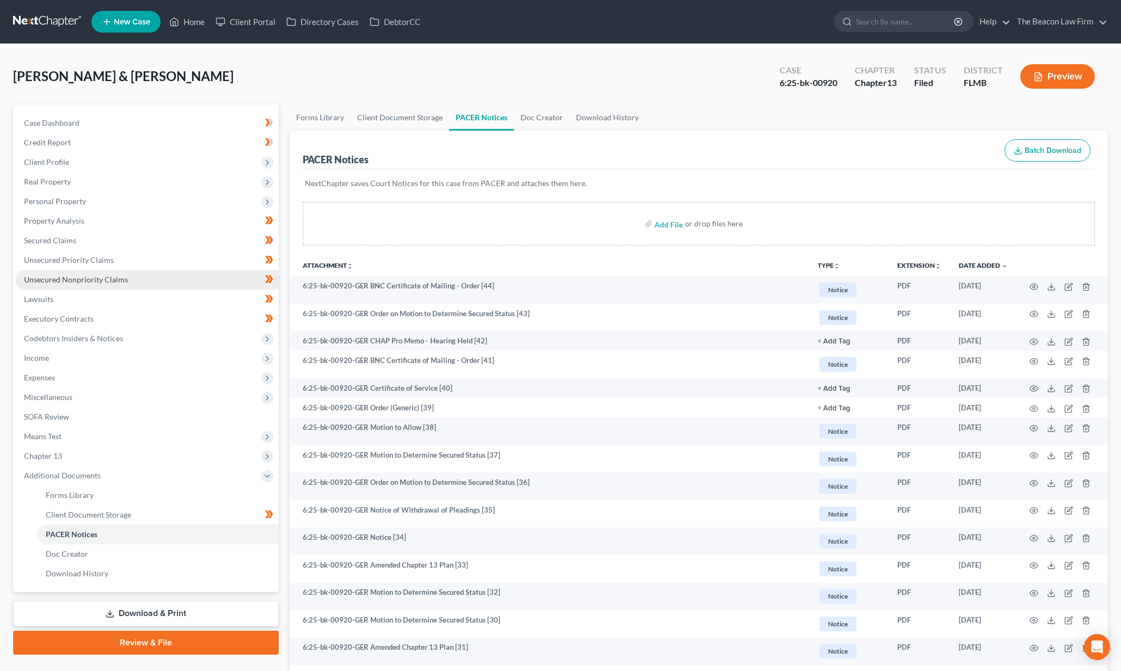
click at [52, 278] on span "Unsecured Nonpriority Claims" at bounding box center [76, 279] width 104 height 9
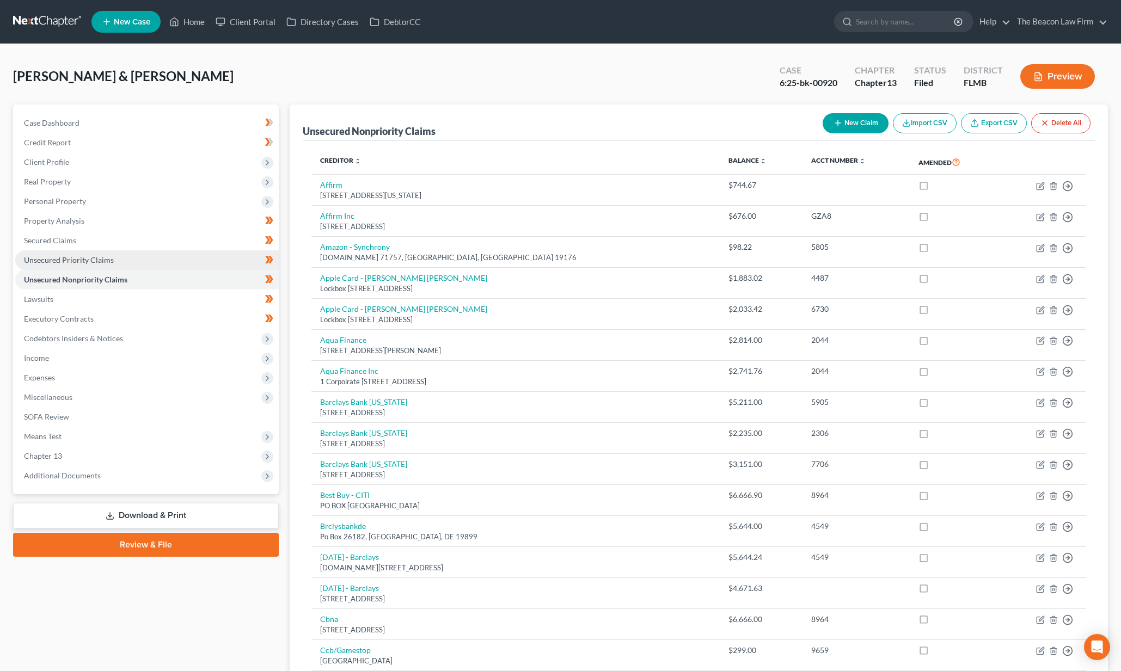
click at [71, 261] on span "Unsecured Priority Claims" at bounding box center [69, 259] width 90 height 9
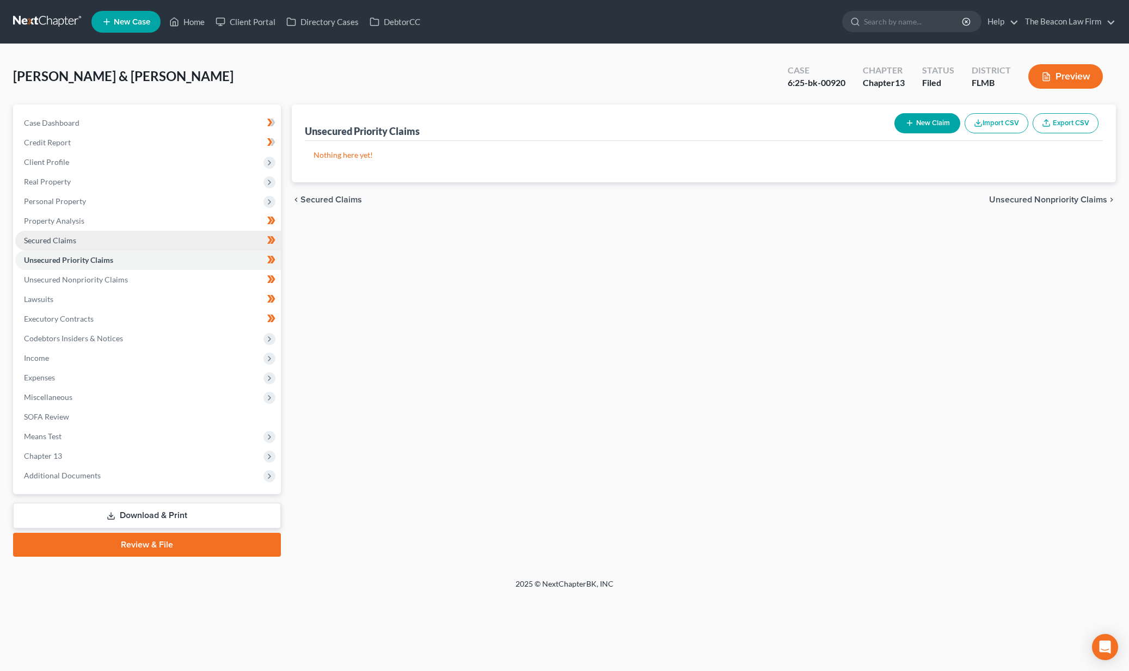
click at [79, 246] on link "Secured Claims" at bounding box center [148, 241] width 266 height 20
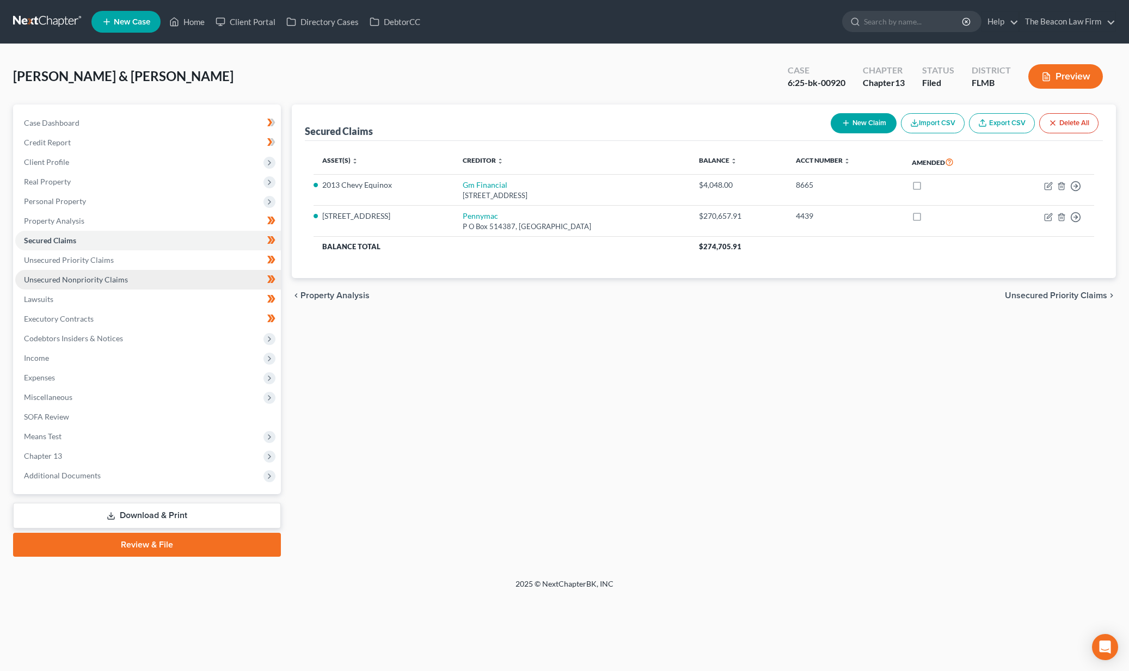
click at [53, 284] on link "Unsecured Nonpriority Claims" at bounding box center [148, 280] width 266 height 20
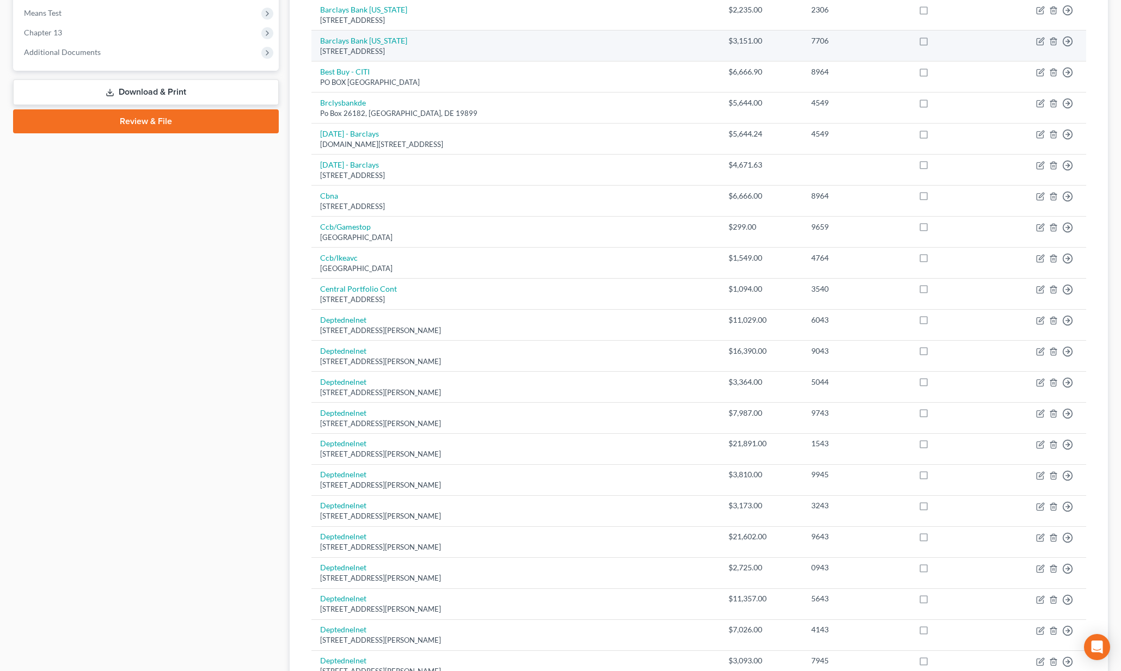
scroll to position [572, 0]
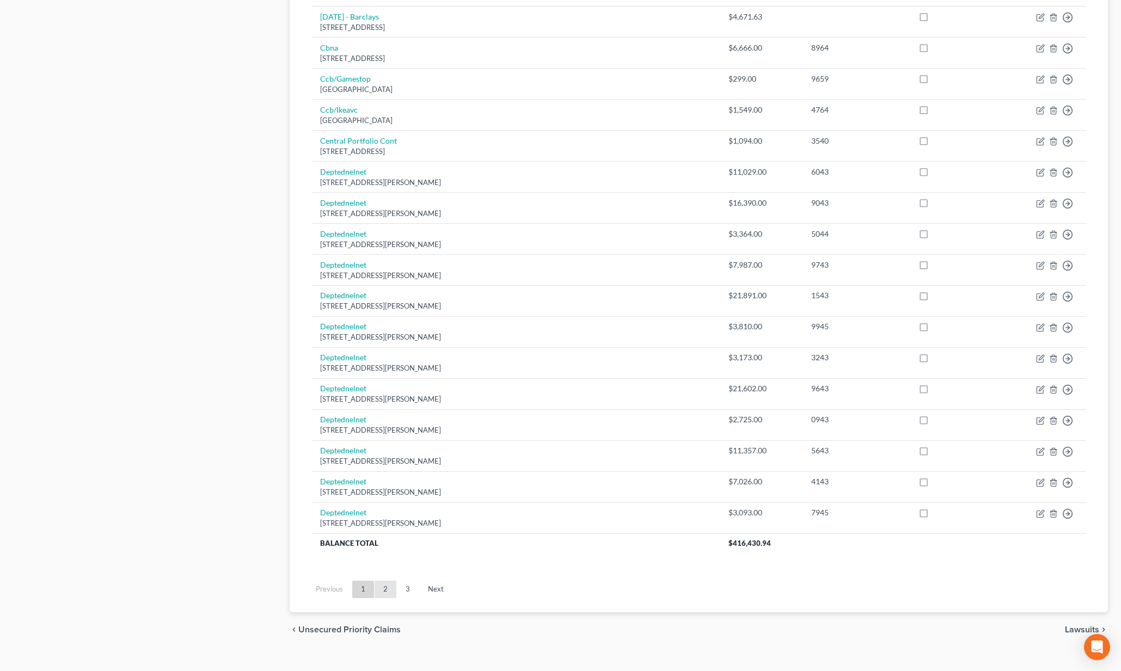
click at [390, 581] on link "2" at bounding box center [385, 589] width 22 height 17
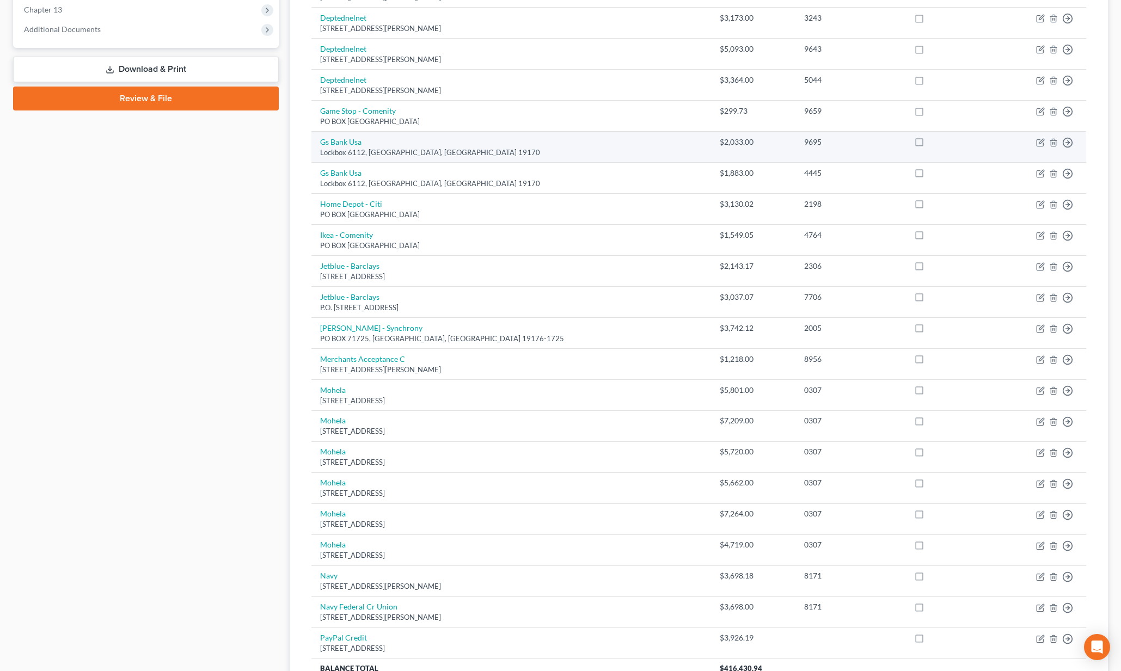
scroll to position [579, 0]
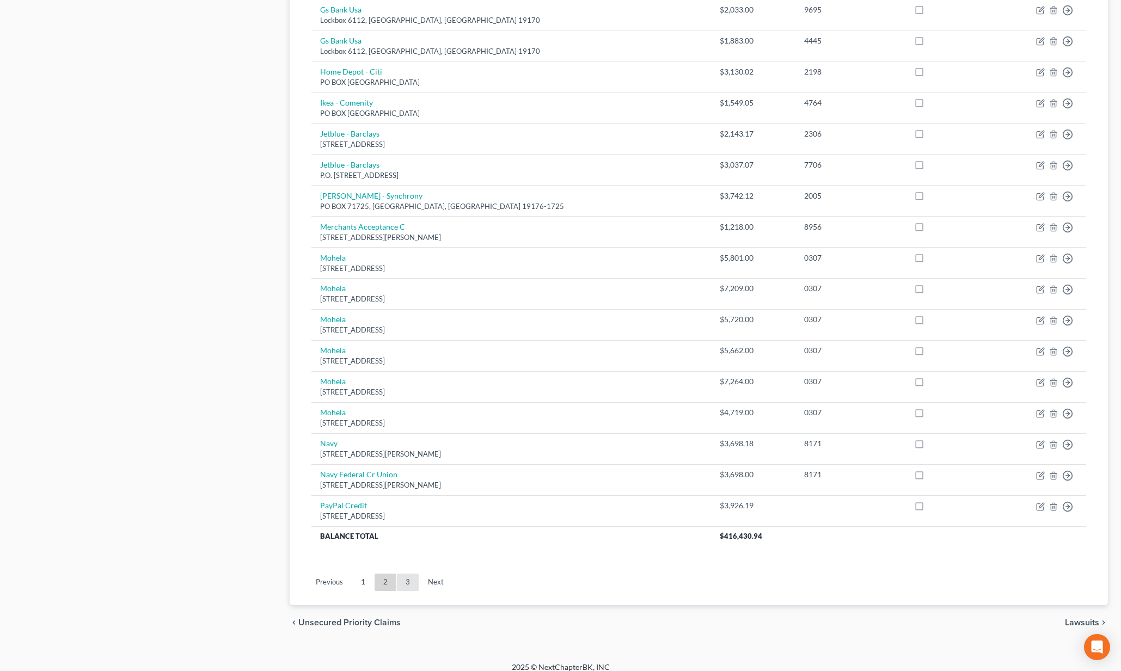
click at [417, 575] on link "3" at bounding box center [408, 582] width 22 height 17
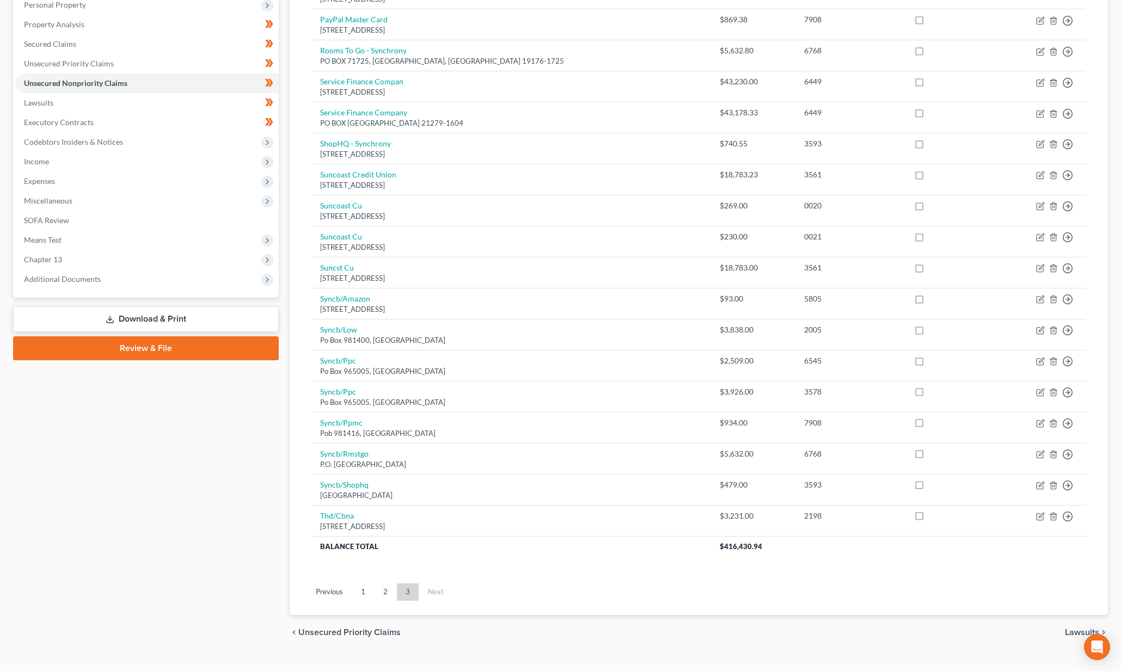
scroll to position [0, 0]
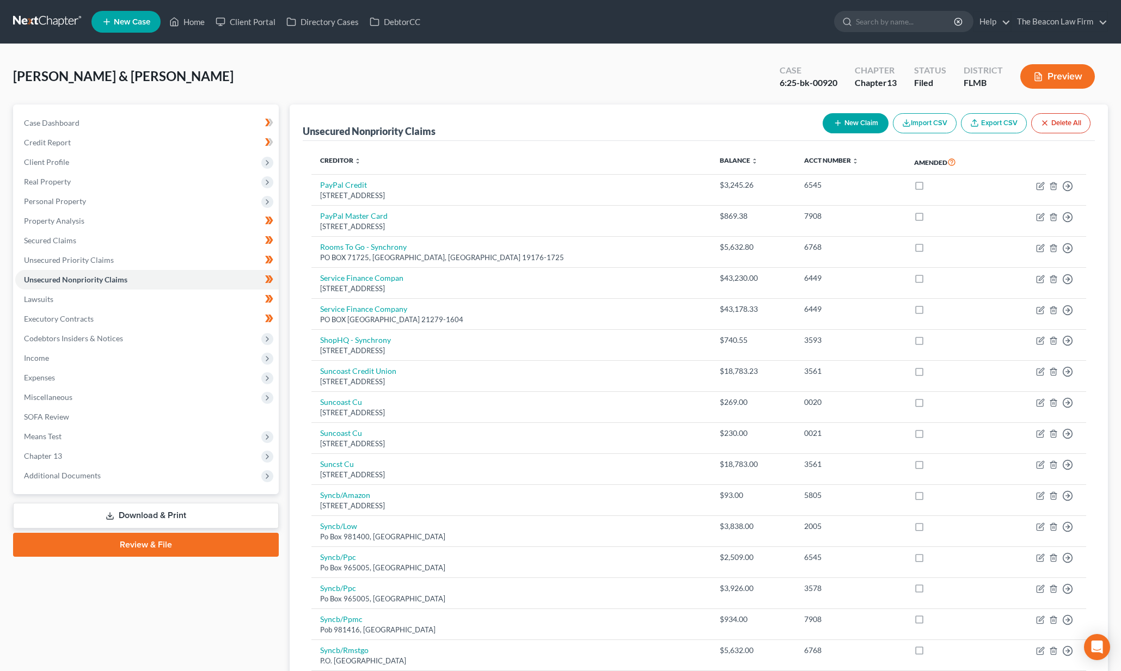
drag, startPoint x: 59, startPoint y: 161, endPoint x: 74, endPoint y: 171, distance: 18.3
click at [61, 160] on span "Client Profile" at bounding box center [46, 161] width 45 height 9
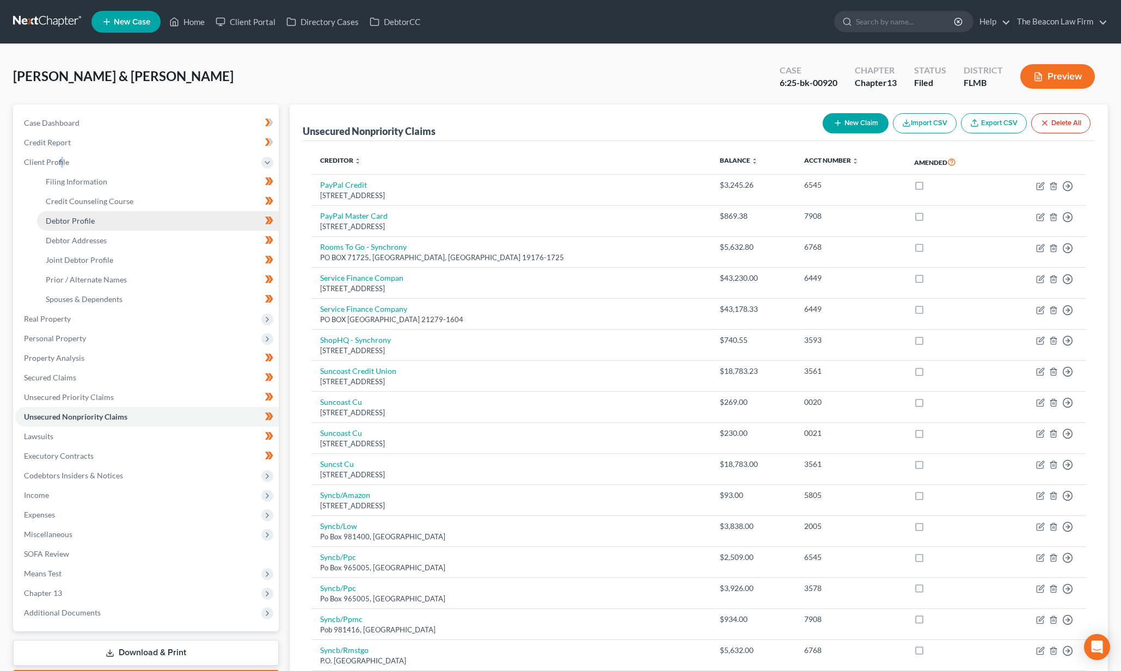
drag, startPoint x: 84, startPoint y: 219, endPoint x: 97, endPoint y: 218, distance: 13.1
click at [88, 218] on span "Debtor Profile" at bounding box center [70, 220] width 49 height 9
select select "1"
select select "4"
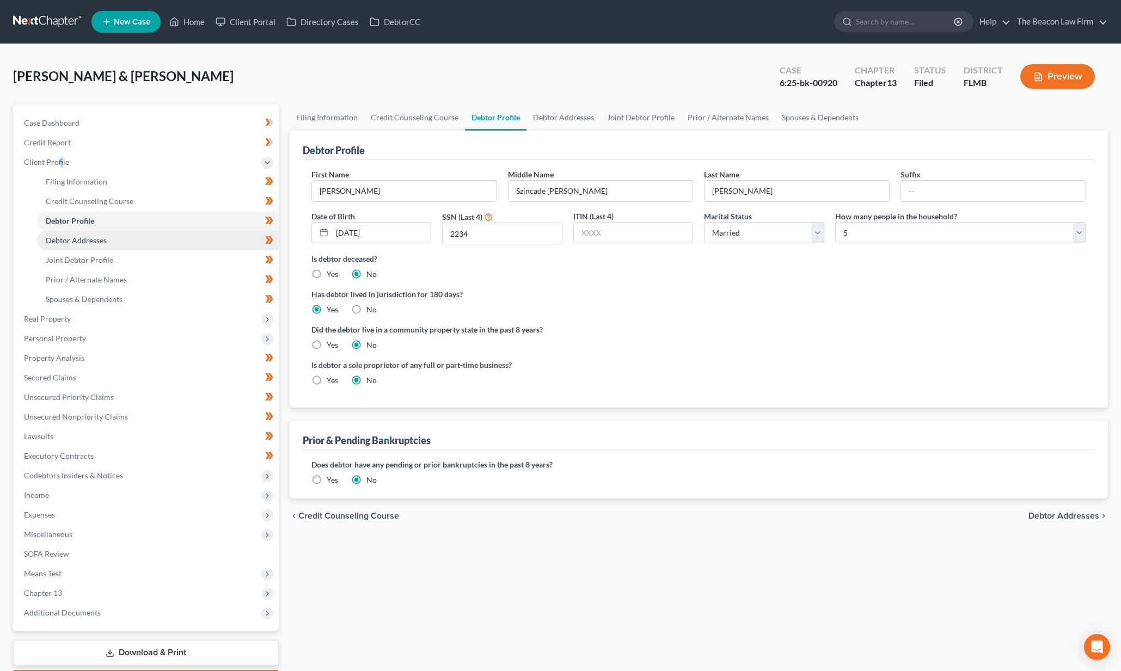
click at [149, 241] on link "Debtor Addresses" at bounding box center [158, 241] width 242 height 20
